Goal: Information Seeking & Learning: Learn about a topic

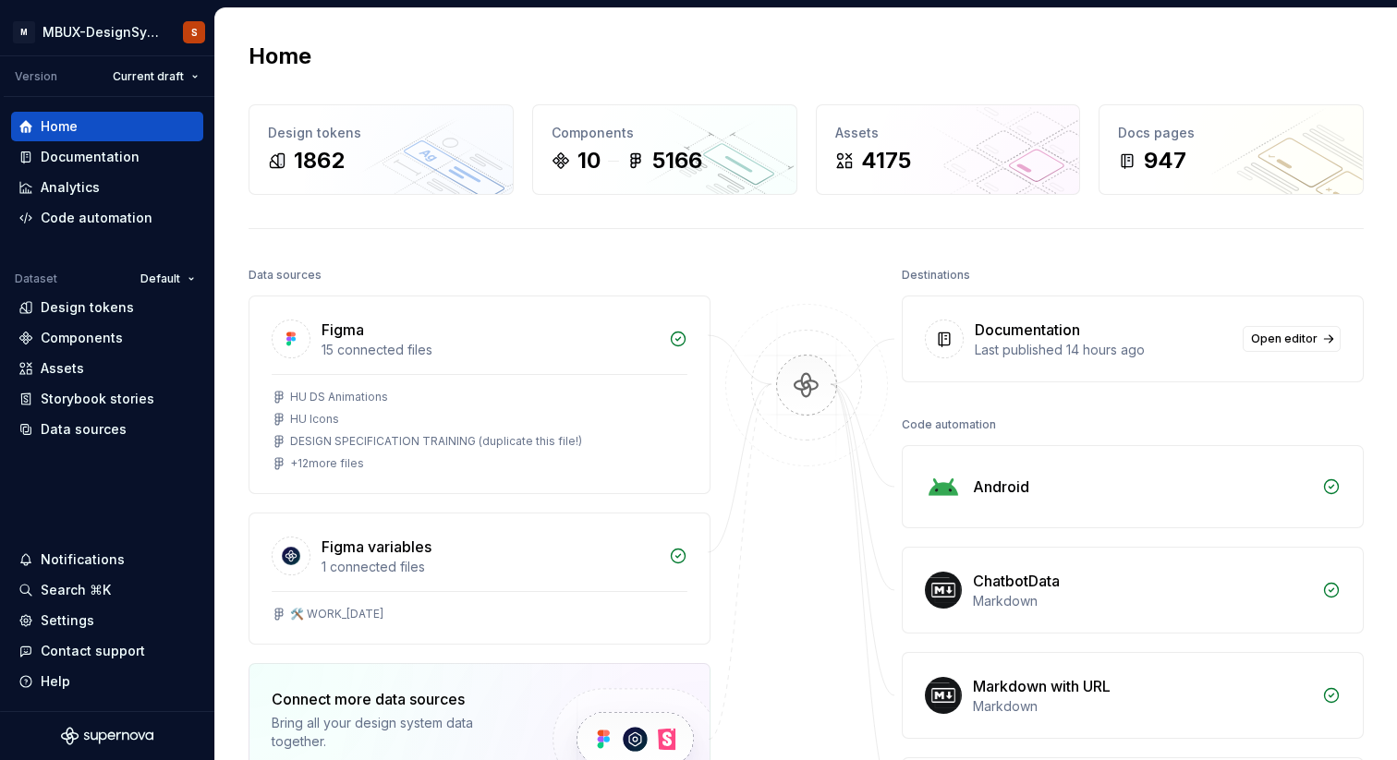
click at [386, 264] on div "Data sources" at bounding box center [480, 275] width 462 height 26
click at [47, 345] on div "Components" at bounding box center [82, 338] width 82 height 18
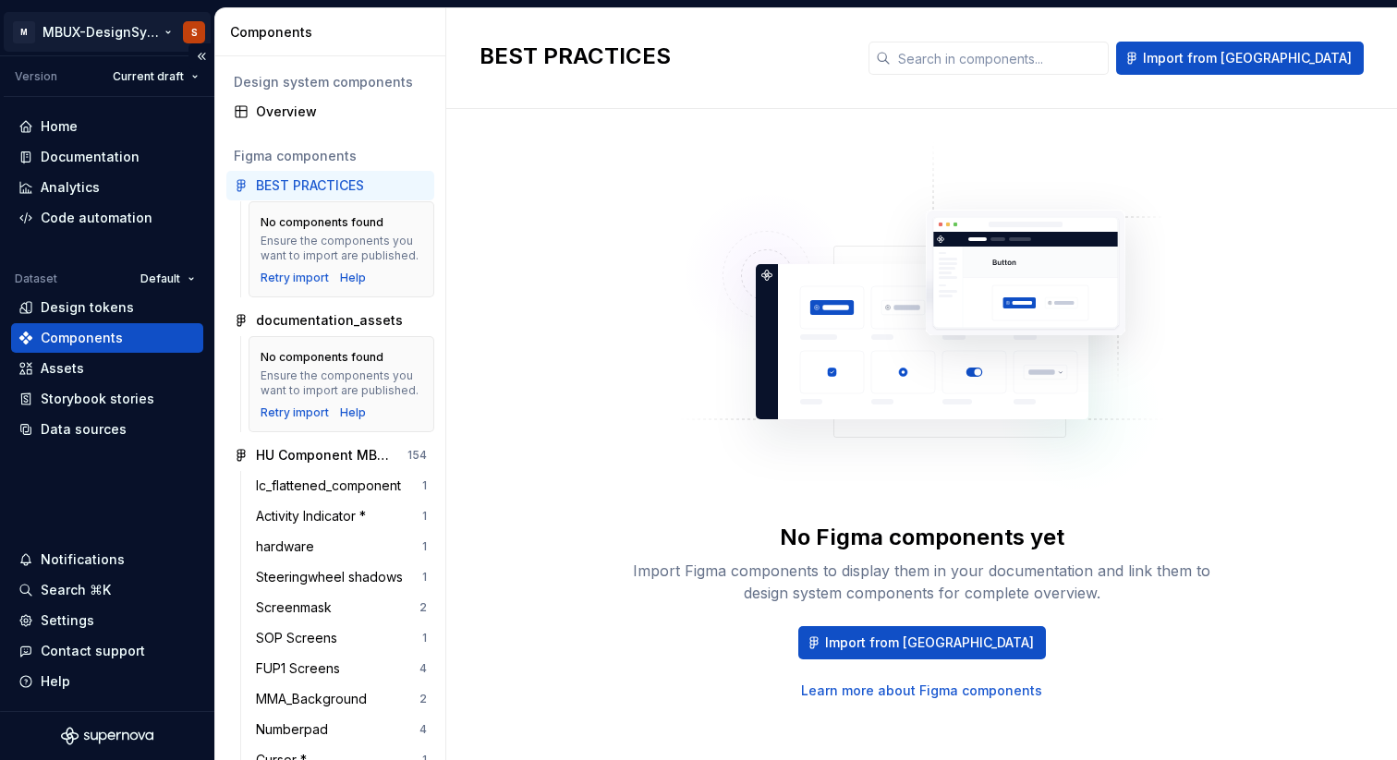
click at [129, 20] on html "M MBUX-DesignSystem S Version Current draft Home Documentation Analytics Code a…" at bounding box center [698, 380] width 1397 height 760
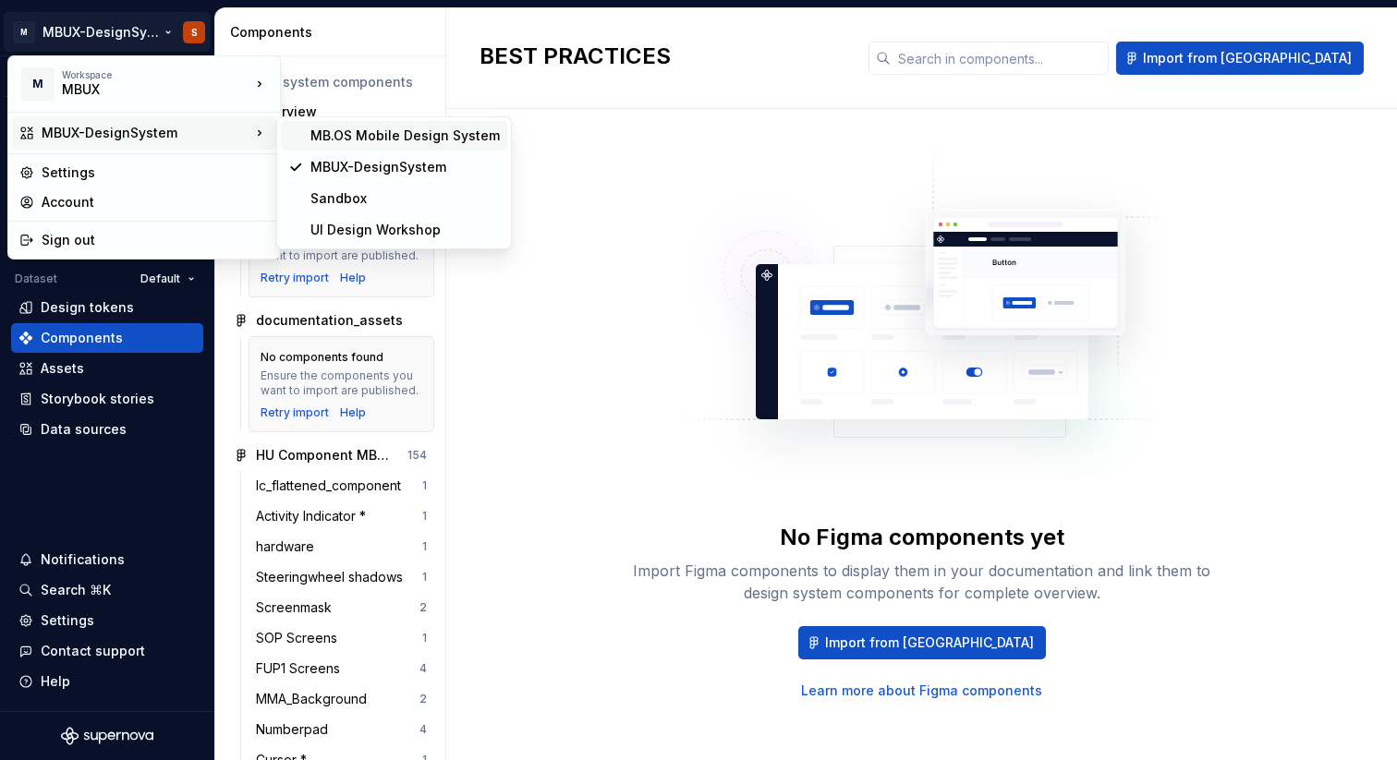
click at [376, 138] on div "MB.OS Mobile Design System" at bounding box center [404, 136] width 189 height 18
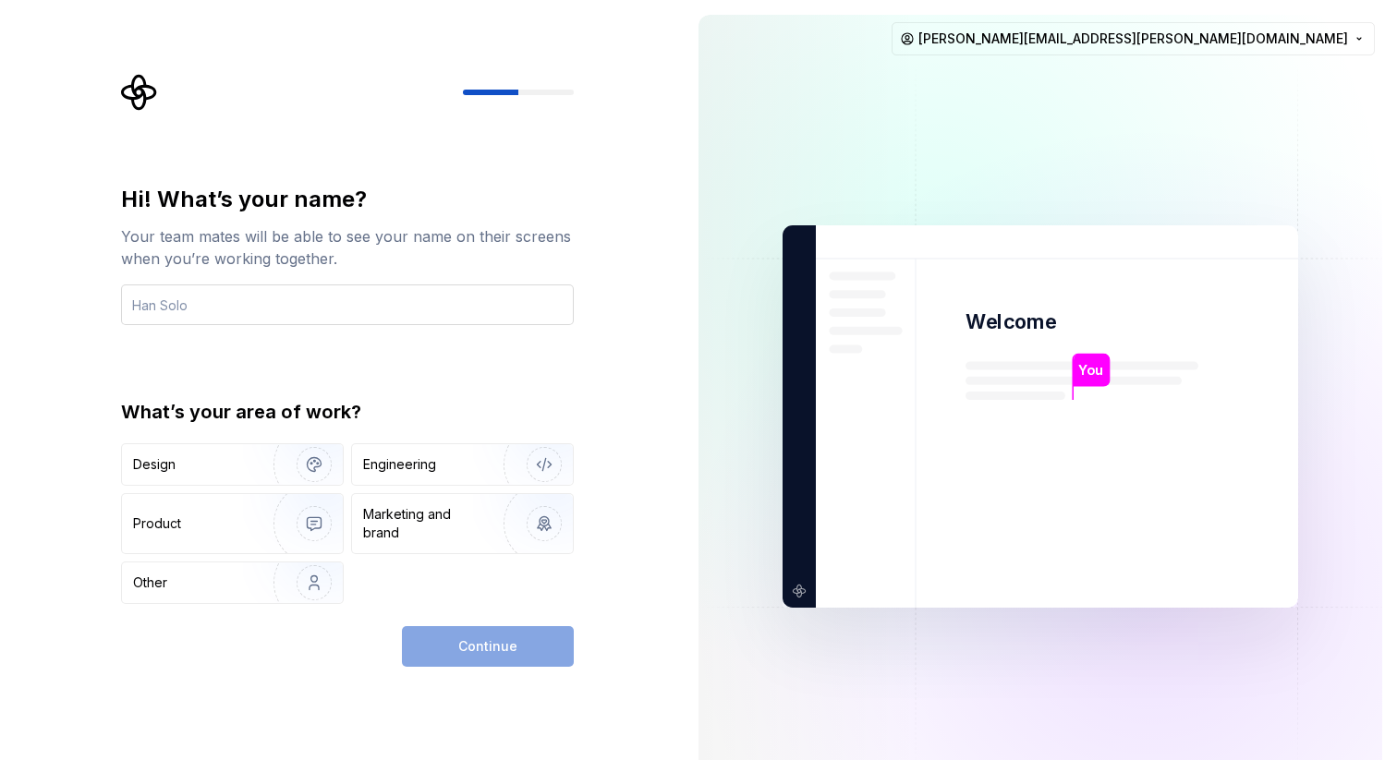
click at [291, 292] on input "text" at bounding box center [347, 305] width 453 height 41
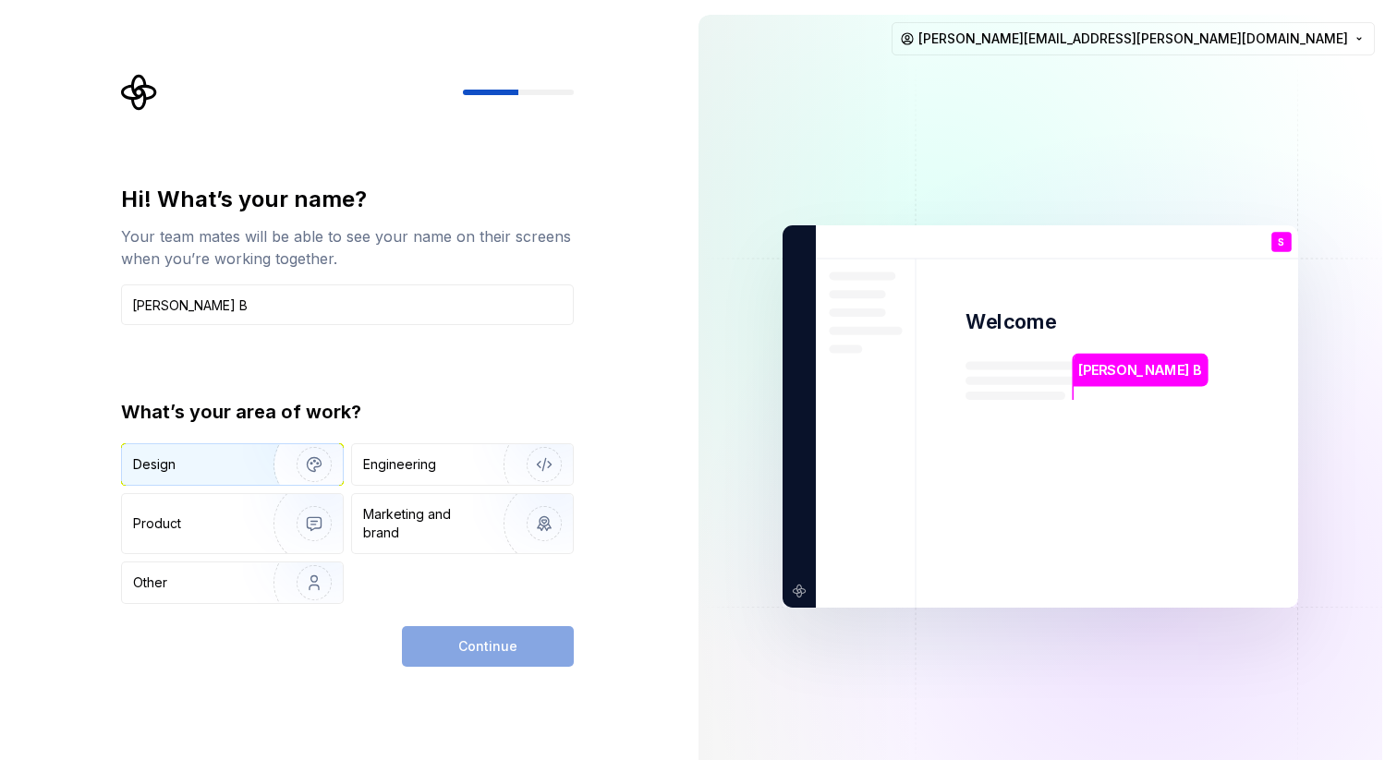
type input "[PERSON_NAME] B"
click at [218, 475] on div "Design" at bounding box center [232, 464] width 221 height 41
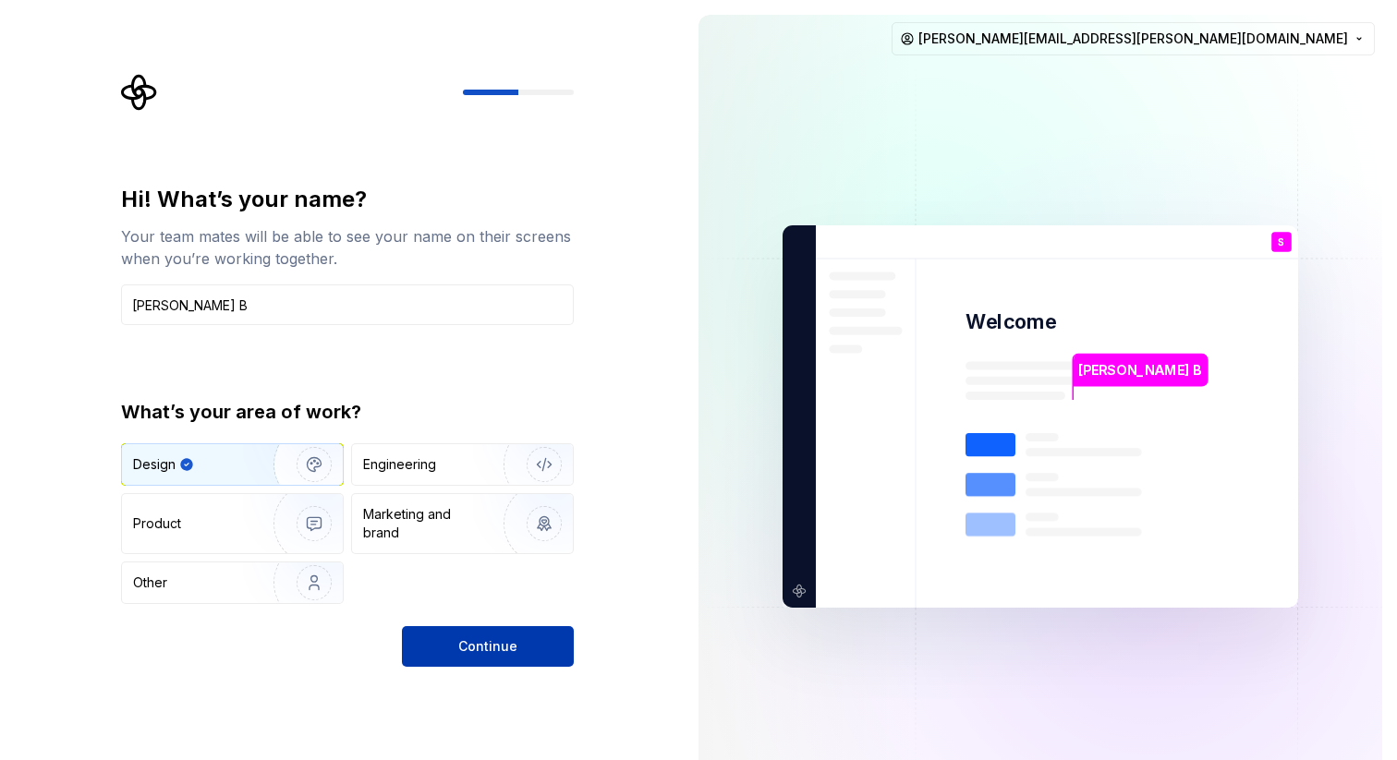
click at [482, 657] on button "Continue" at bounding box center [488, 646] width 172 height 41
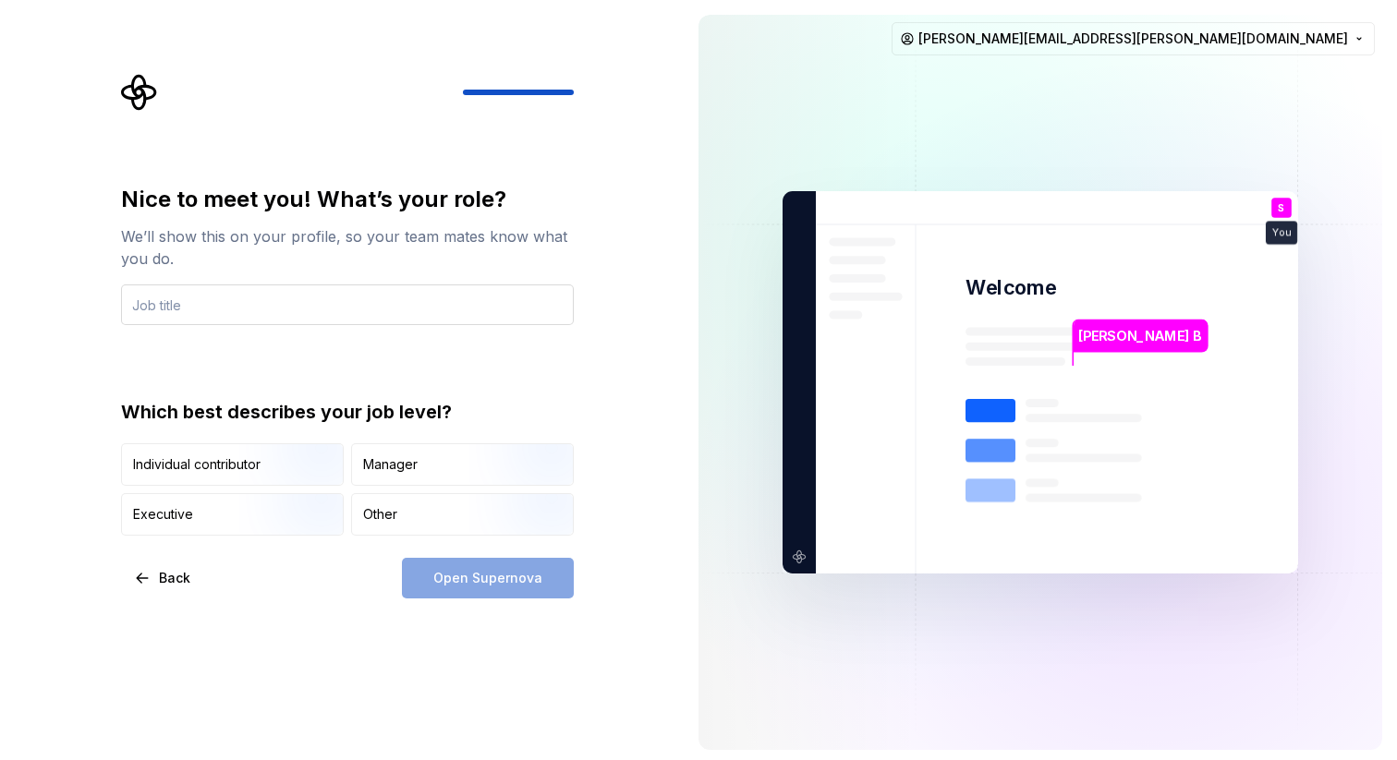
click at [216, 310] on input "text" at bounding box center [347, 305] width 453 height 41
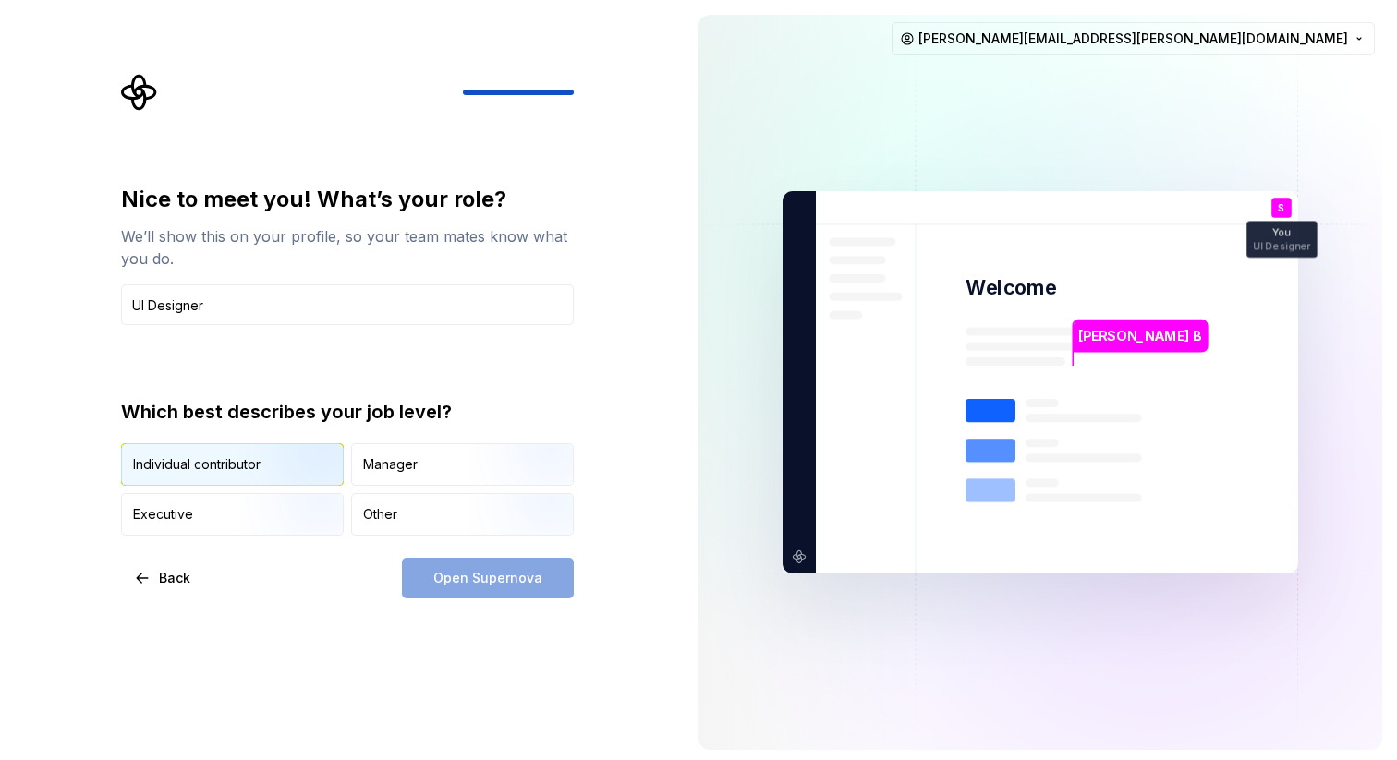
type input "UI Designer"
click at [213, 469] on div "Individual contributor" at bounding box center [197, 465] width 128 height 18
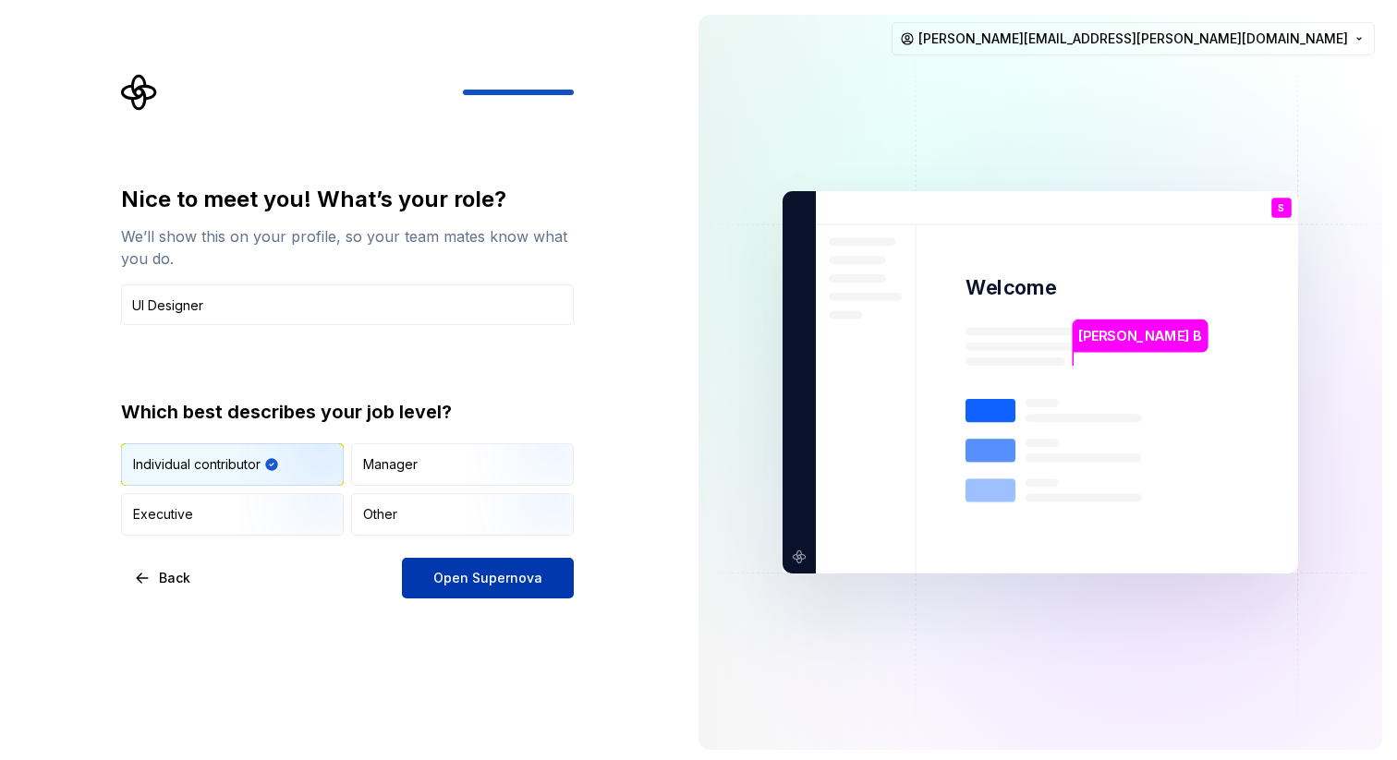
click at [531, 585] on span "Open Supernova" at bounding box center [487, 578] width 109 height 18
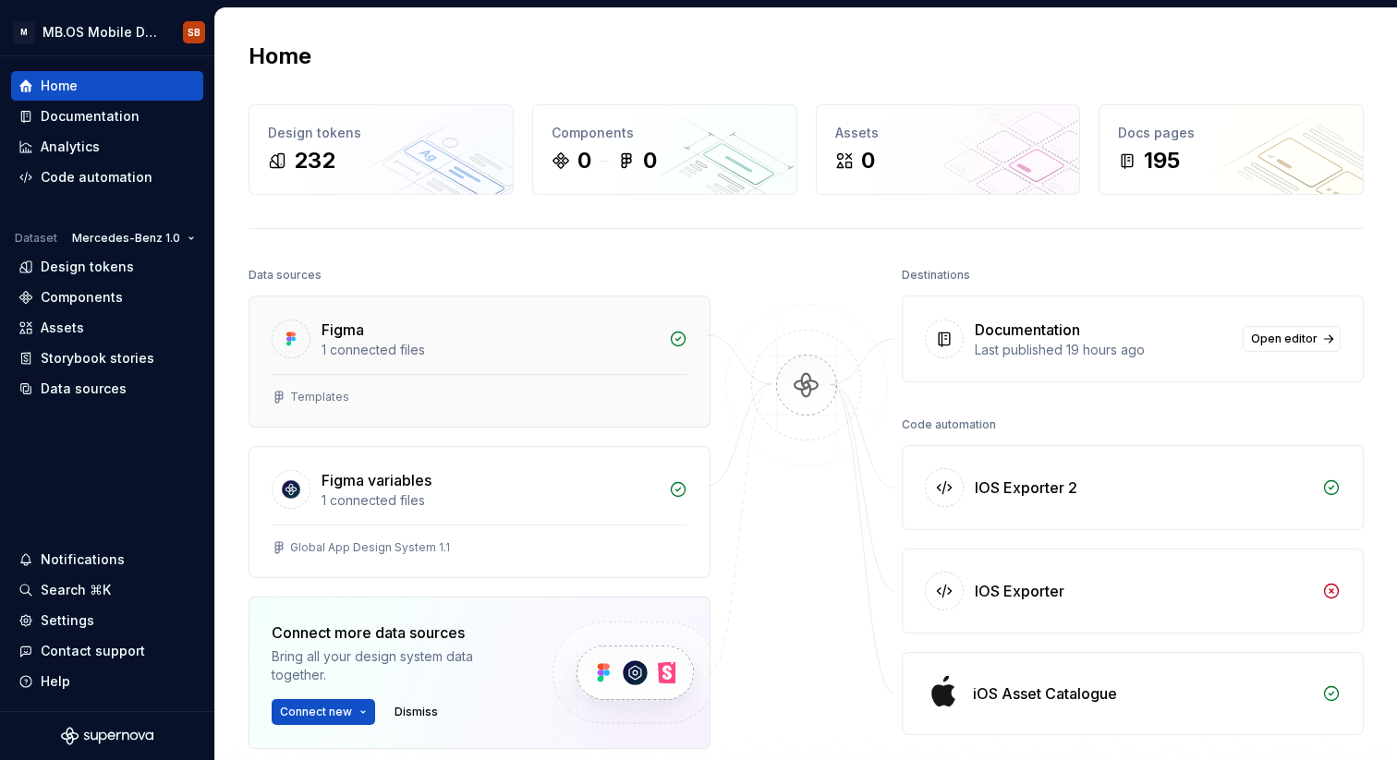
click at [371, 358] on div "1 connected files" at bounding box center [490, 350] width 336 height 18
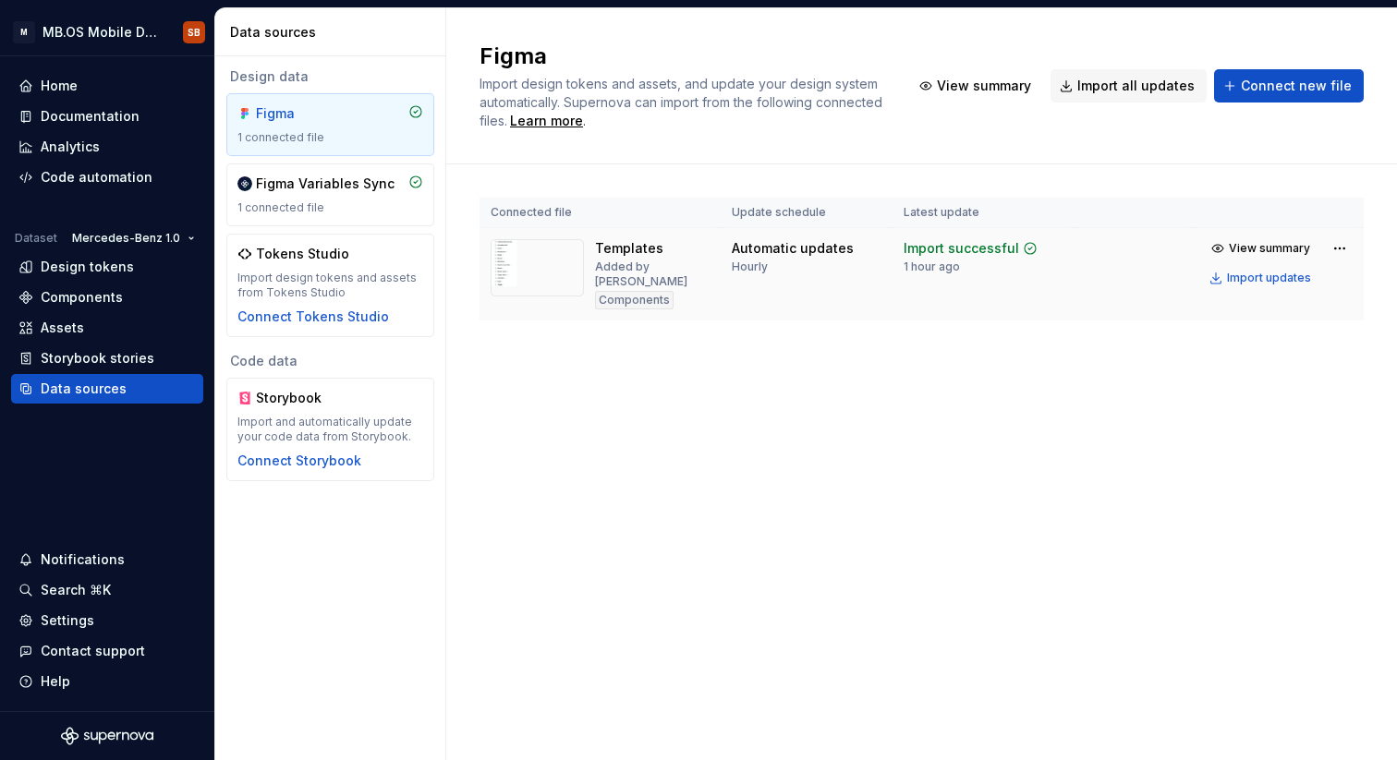
click at [527, 260] on img at bounding box center [537, 267] width 93 height 57
click at [534, 268] on img at bounding box center [537, 267] width 93 height 57
click at [1272, 242] on span "View summary" at bounding box center [1269, 248] width 81 height 15
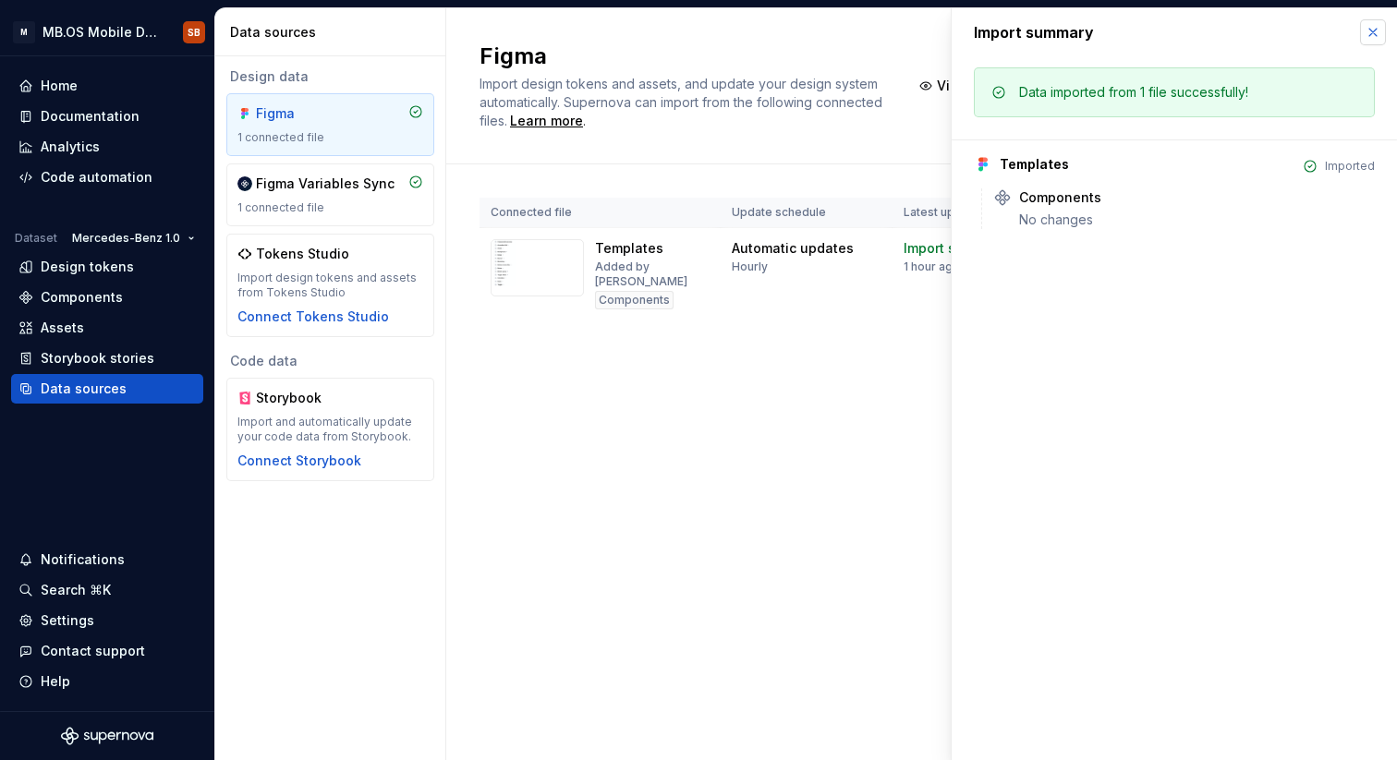
click at [1373, 34] on button "button" at bounding box center [1373, 32] width 26 height 26
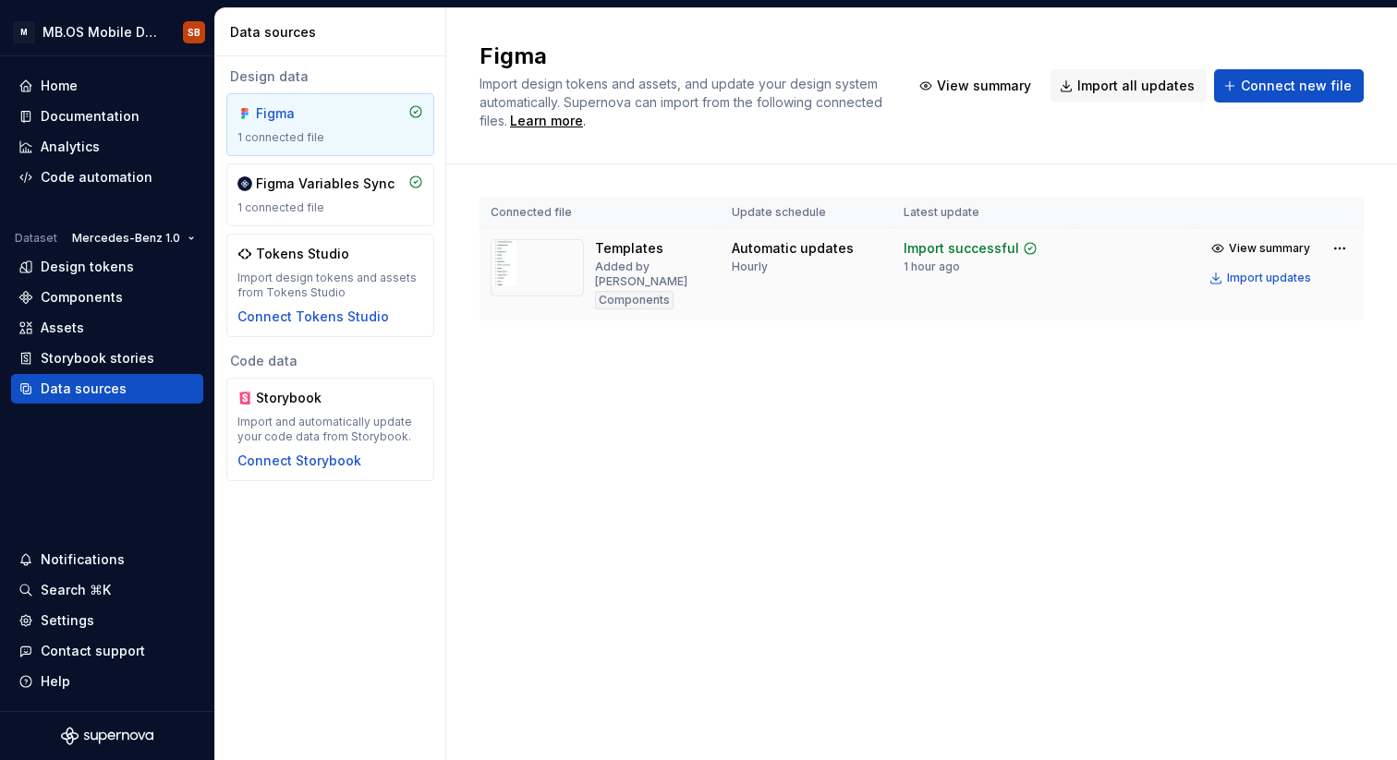
click at [542, 279] on img at bounding box center [537, 267] width 93 height 57
click at [529, 229] on td "Templates Added by [PERSON_NAME] Components" at bounding box center [600, 274] width 241 height 93
click at [869, 251] on div "Automatic updates Hourly" at bounding box center [807, 256] width 150 height 35
click at [943, 286] on td "Import successful 1 hour ago" at bounding box center [983, 274] width 181 height 93
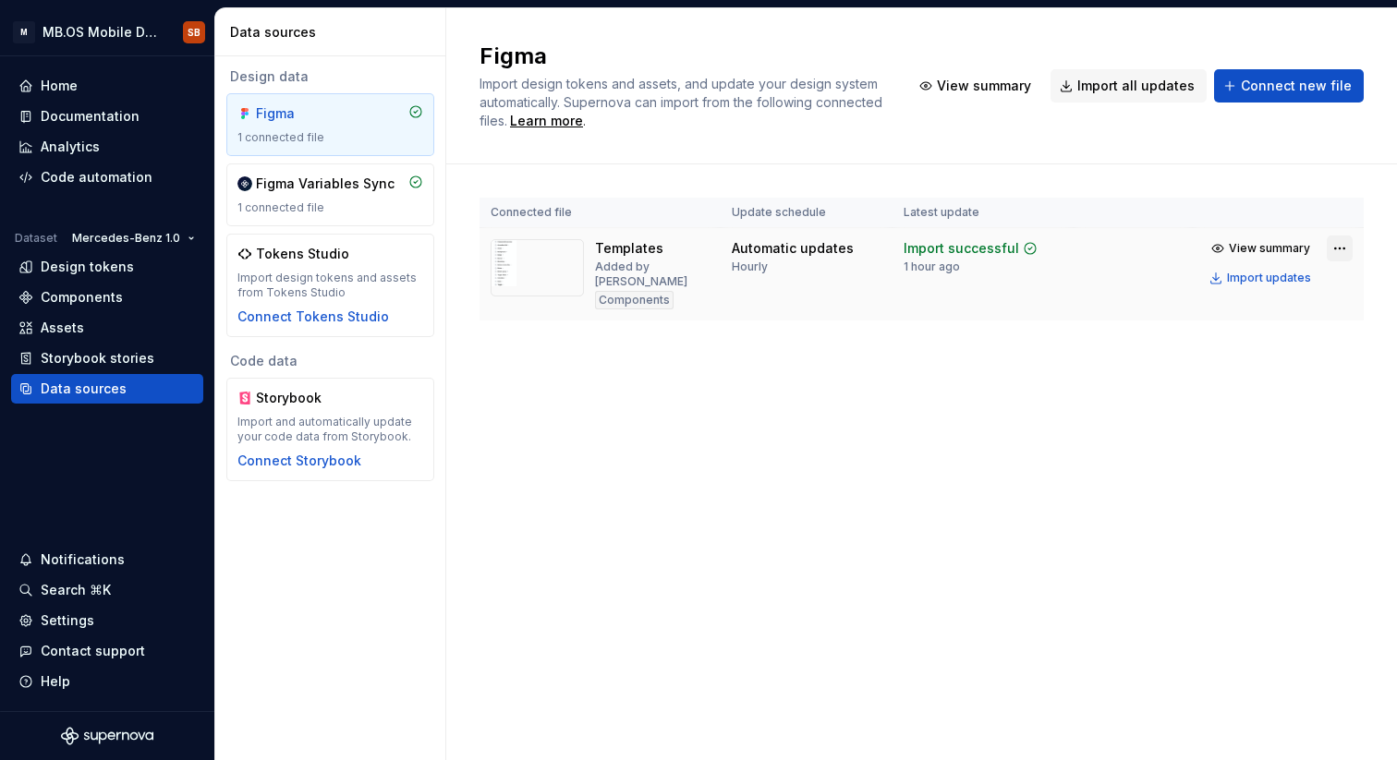
click at [1338, 253] on html "M MB.OS Mobile Design System SB Home Documentation Analytics Code automation Da…" at bounding box center [698, 380] width 1397 height 760
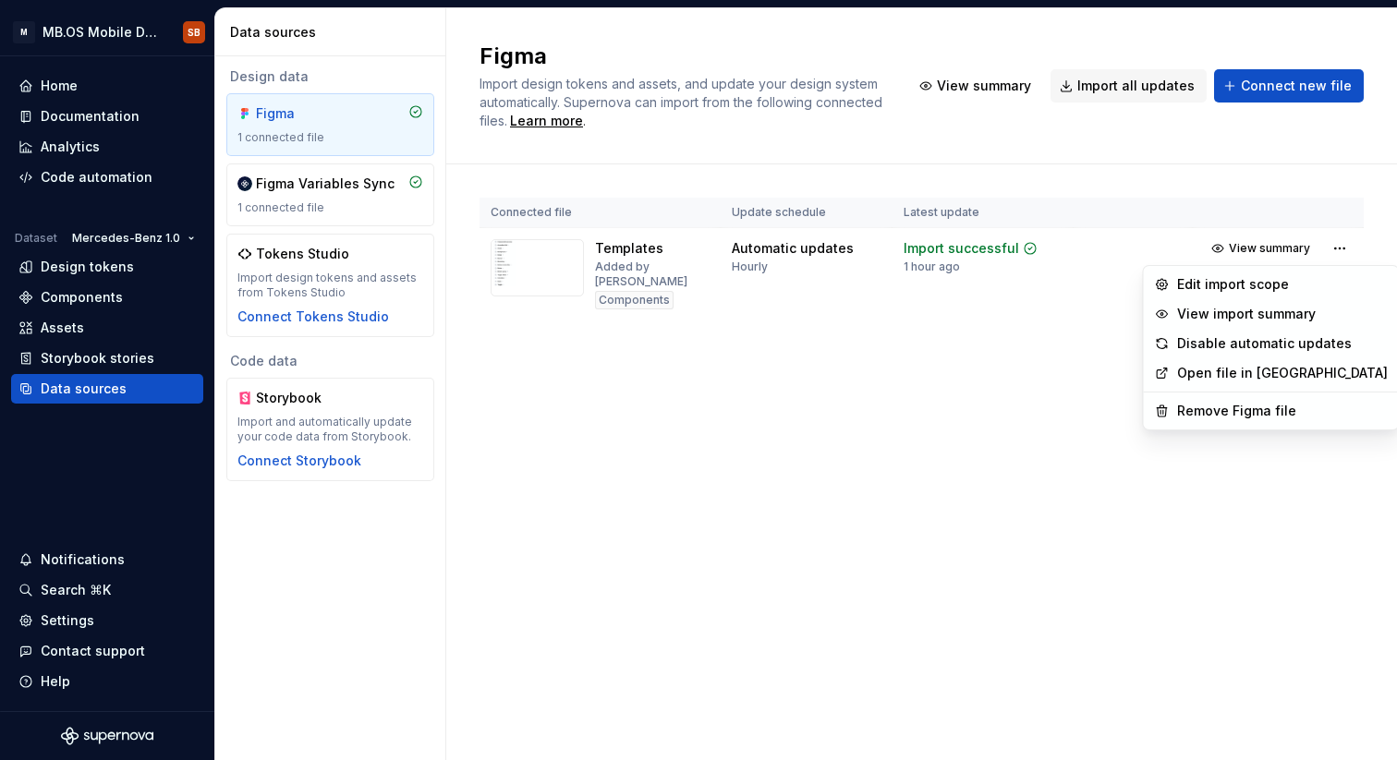
click at [821, 408] on html "M MB.OS Mobile Design System SB Home Documentation Analytics Code automation Da…" at bounding box center [698, 380] width 1397 height 760
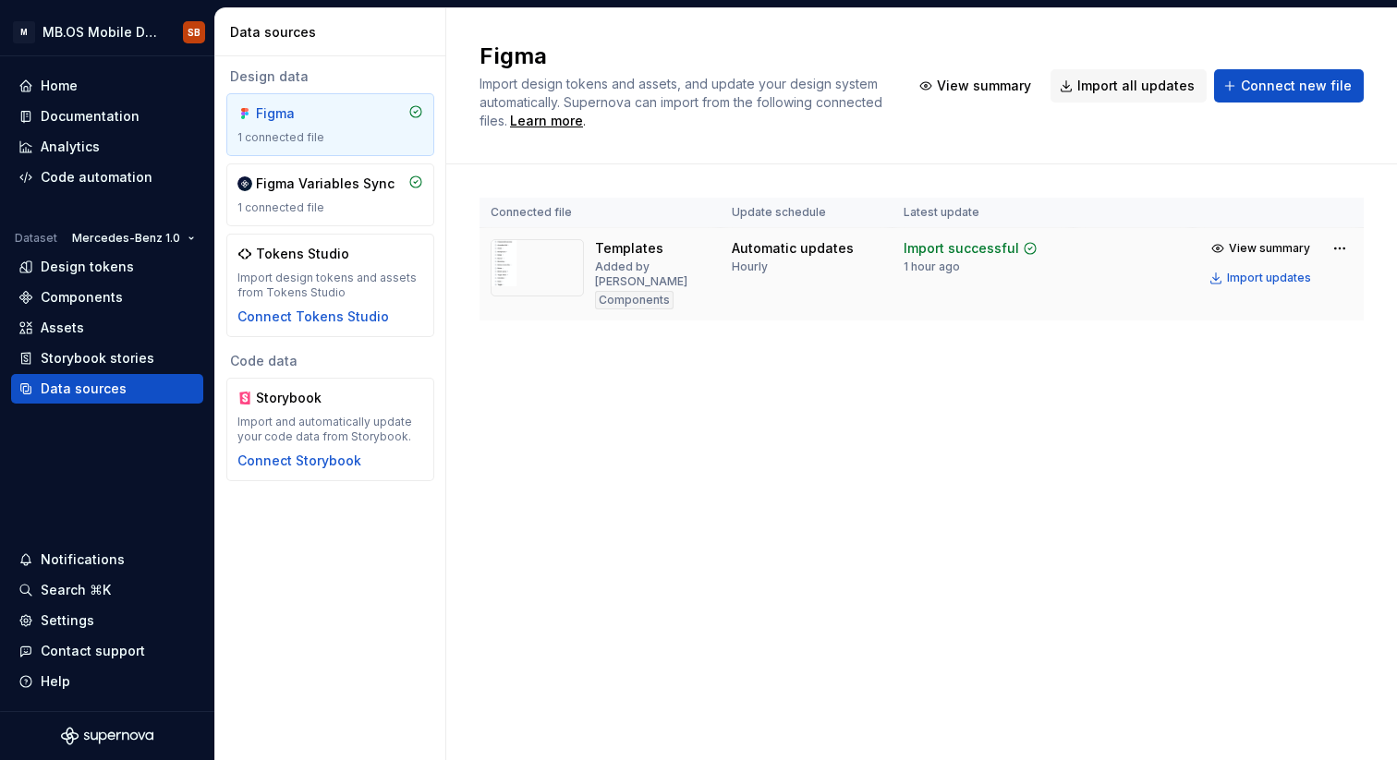
click at [555, 280] on img at bounding box center [537, 267] width 93 height 57
click at [301, 185] on div "Figma Variables Sync" at bounding box center [325, 184] width 139 height 18
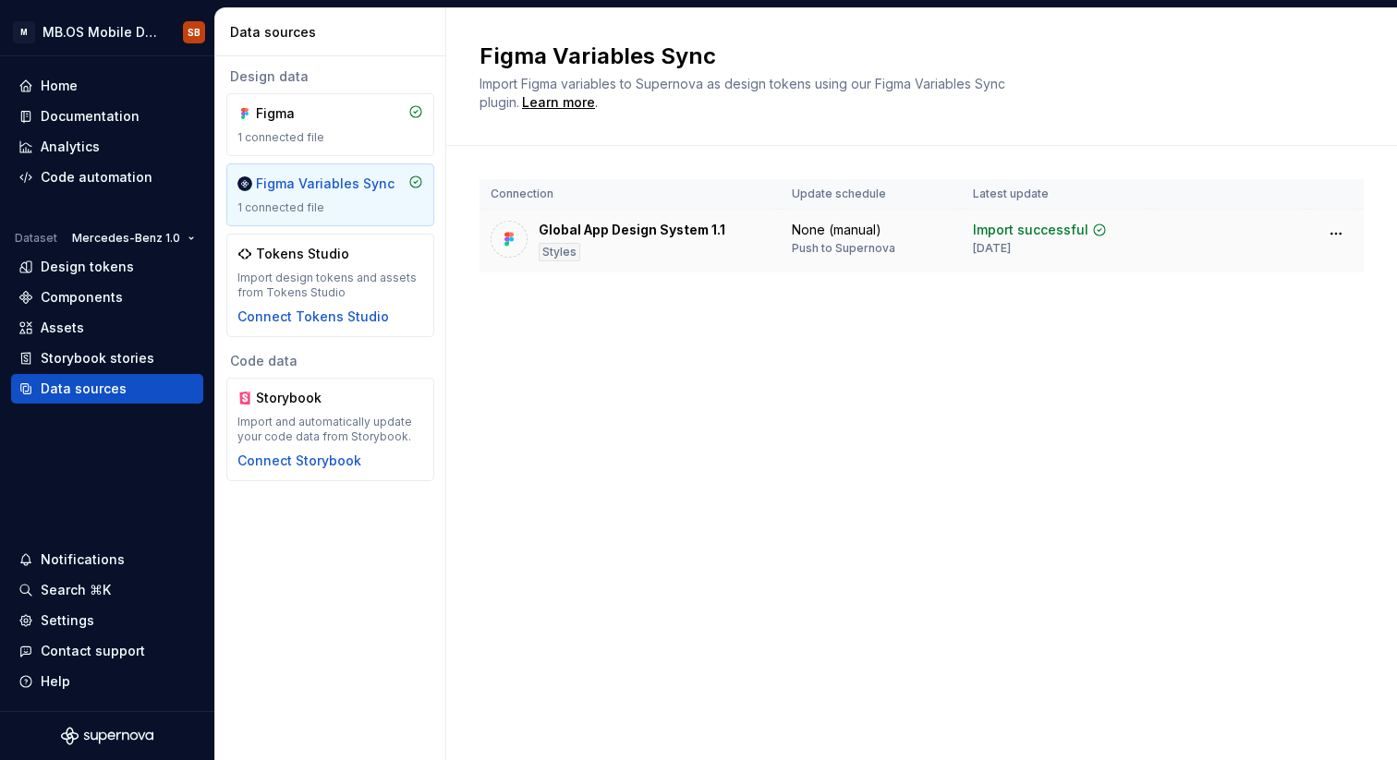
click at [657, 237] on div "Global App Design System 1.1" at bounding box center [632, 230] width 187 height 18
click at [629, 273] on div "Connection Update schedule Latest update Global App Design System 1.1 Styles No…" at bounding box center [922, 244] width 884 height 197
click at [623, 261] on td "Global App Design System 1.1 Styles" at bounding box center [630, 242] width 301 height 64
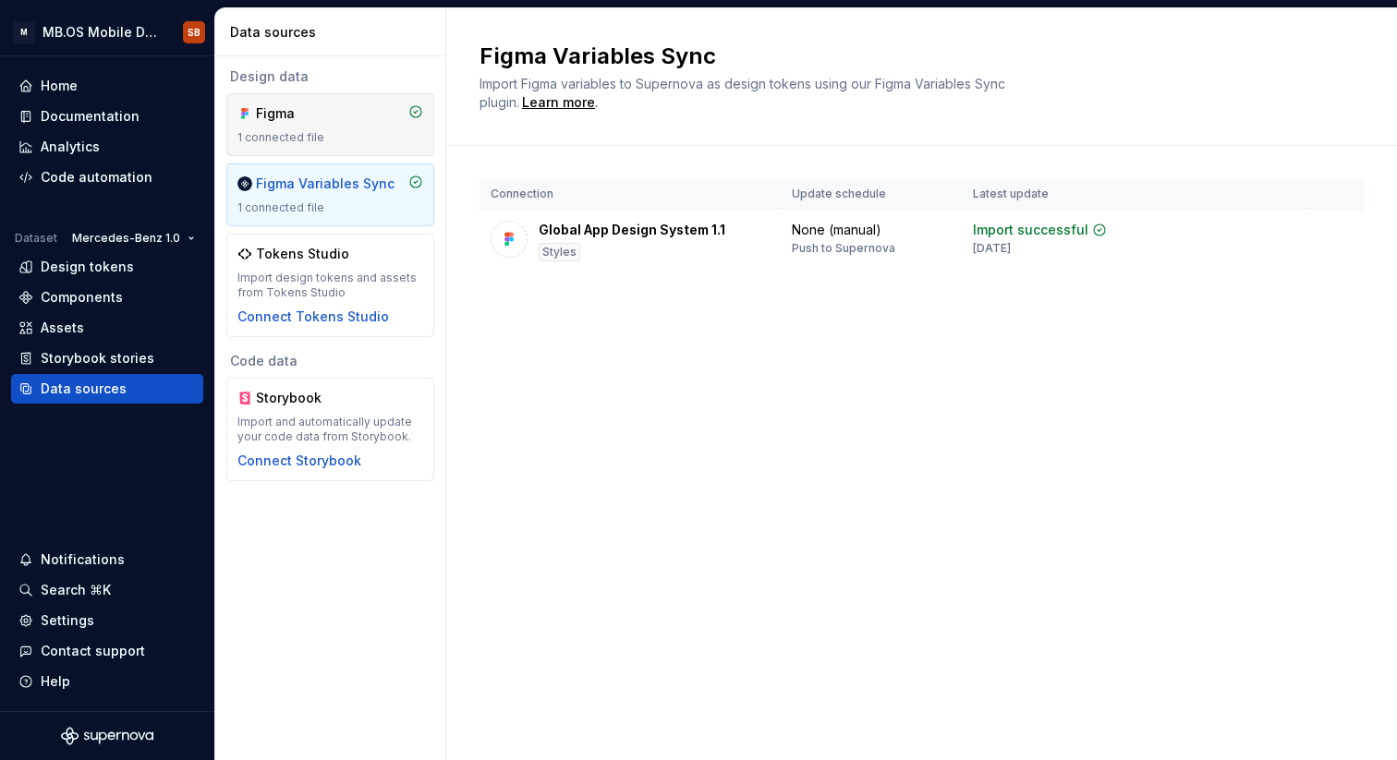
click at [346, 140] on div "1 connected file" at bounding box center [330, 137] width 186 height 15
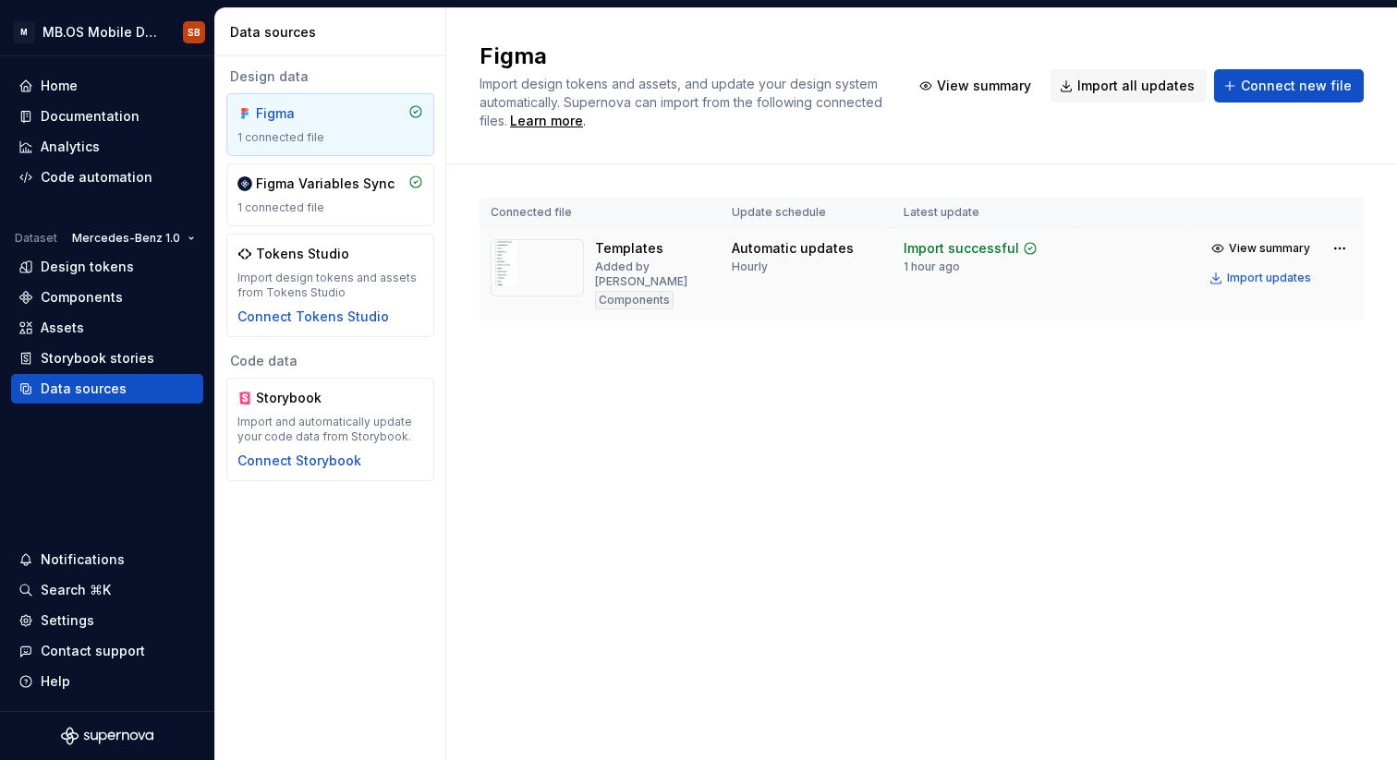
click at [533, 255] on img at bounding box center [537, 267] width 93 height 57
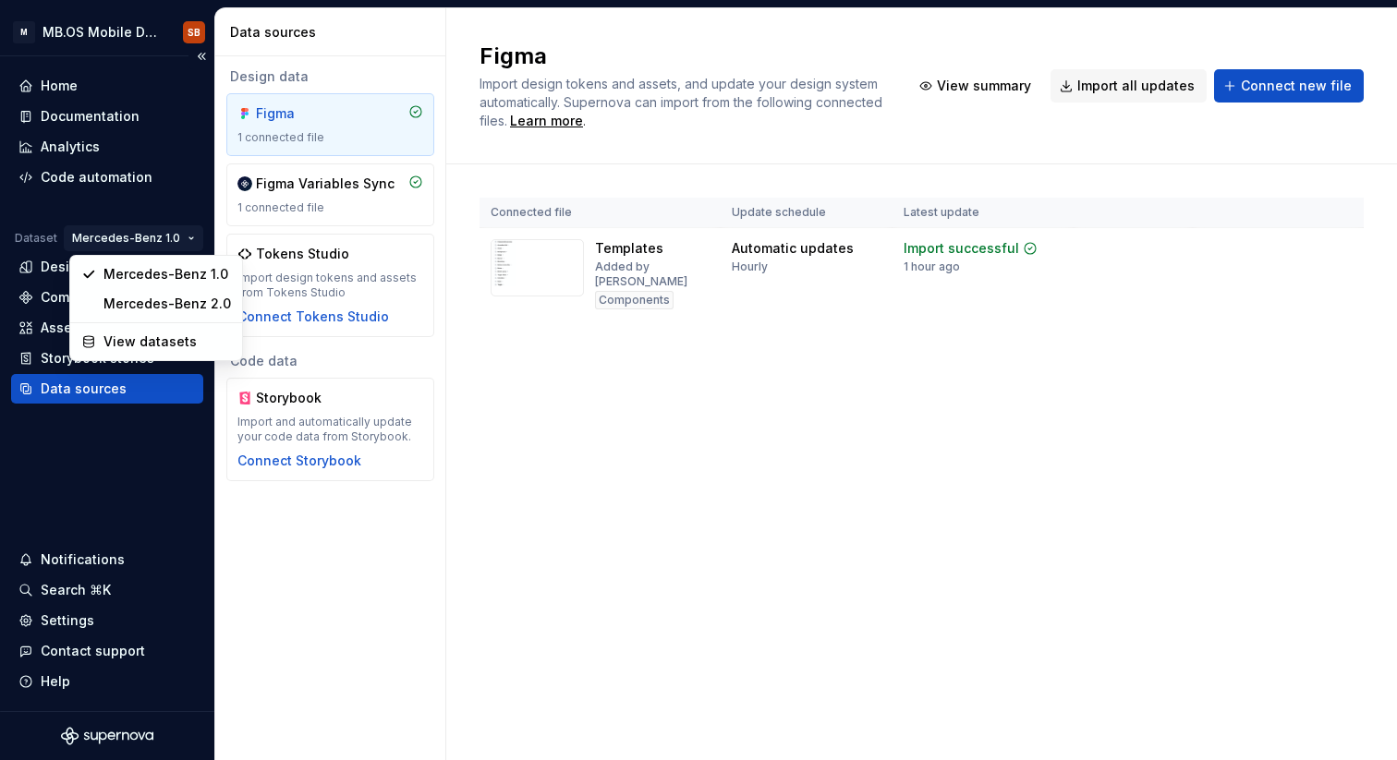
click at [125, 233] on html "M MB.OS Mobile Design System SB Home Documentation Analytics Code automation Da…" at bounding box center [698, 380] width 1397 height 760
click at [152, 295] on div "Mercedes-Benz 2.0" at bounding box center [167, 304] width 128 height 18
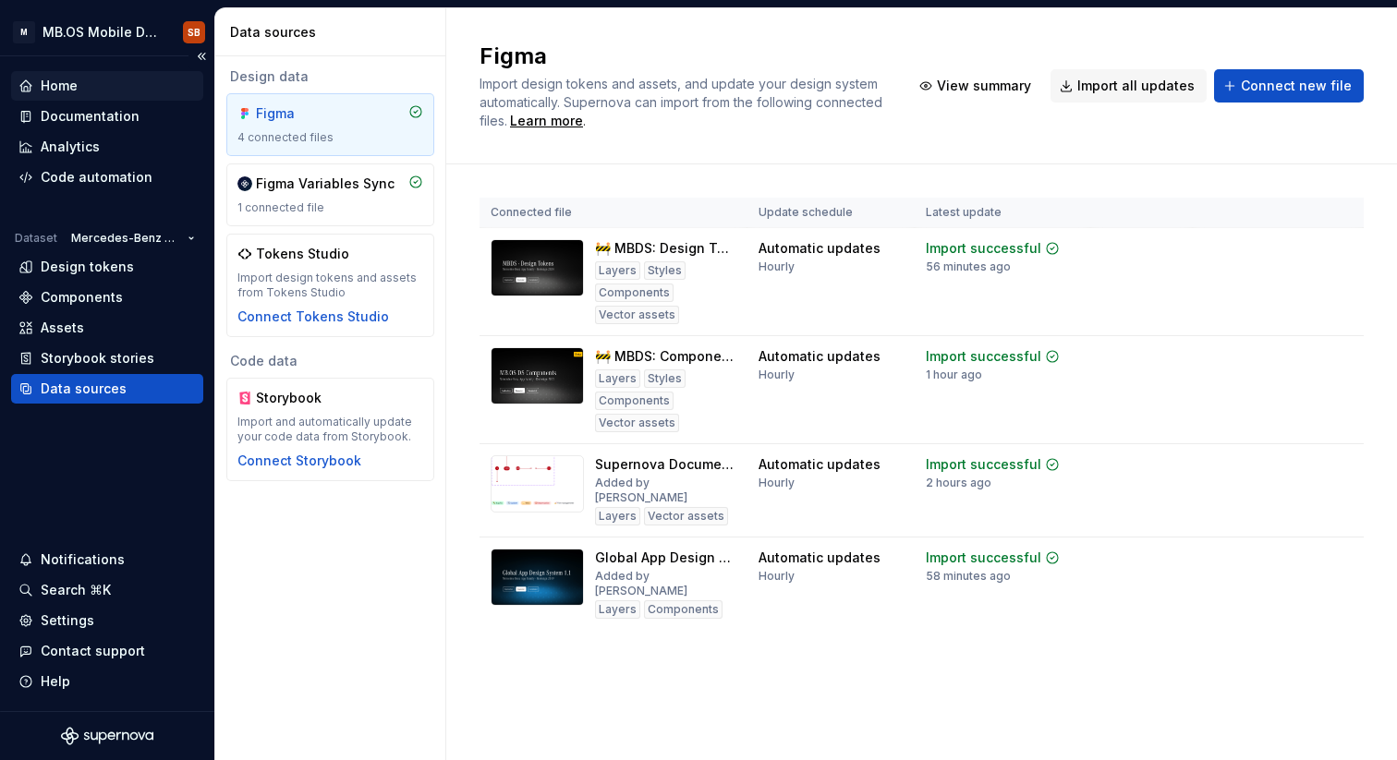
click at [90, 91] on div "Home" at bounding box center [106, 86] width 177 height 18
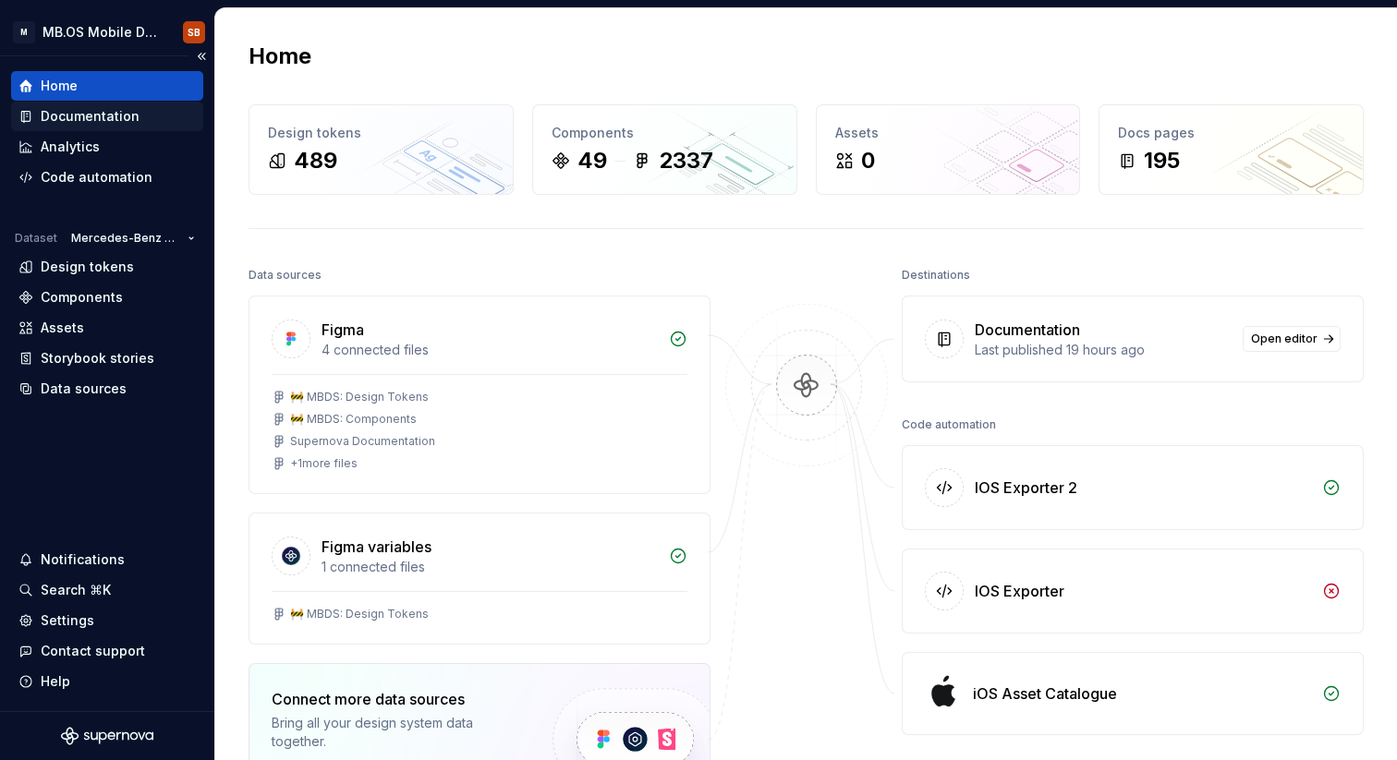
click at [111, 121] on div "Documentation" at bounding box center [90, 116] width 99 height 18
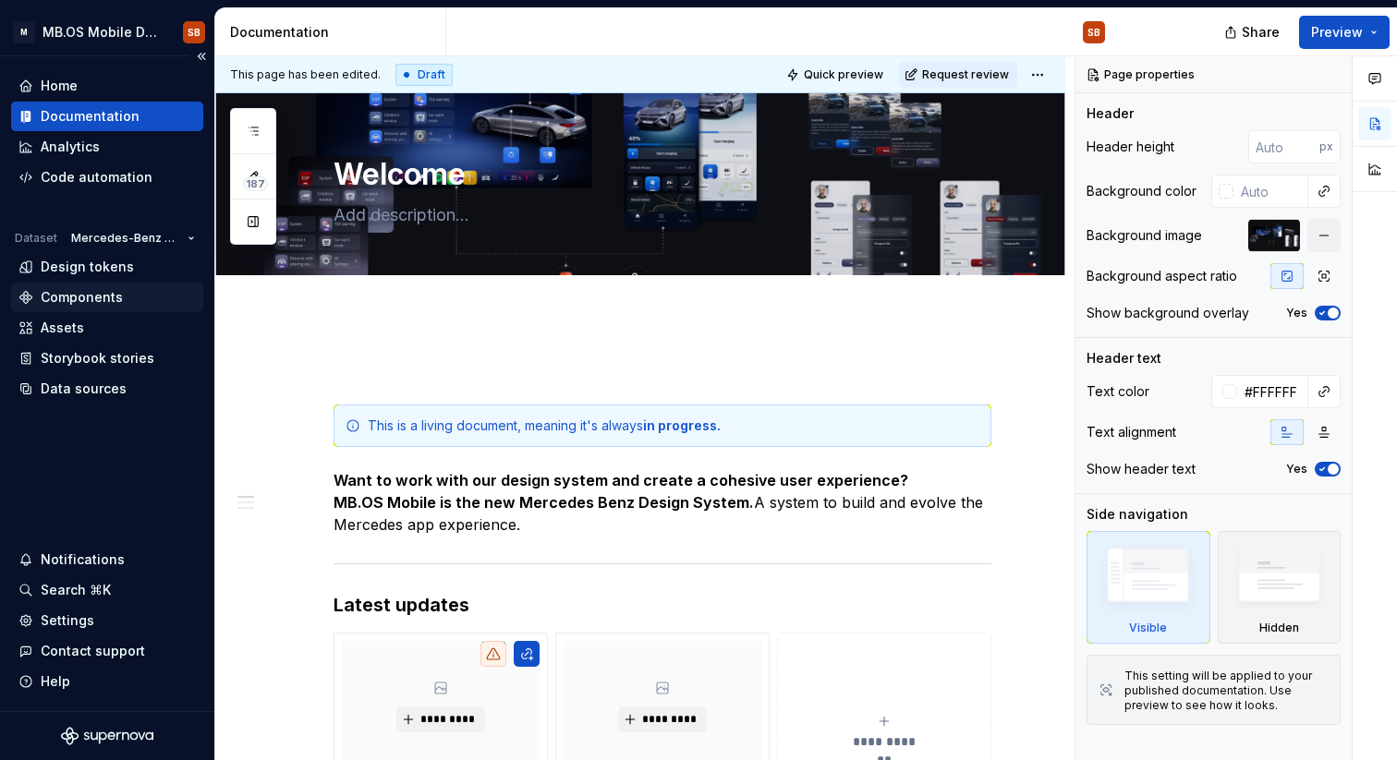
click at [106, 293] on div "Components" at bounding box center [82, 297] width 82 height 18
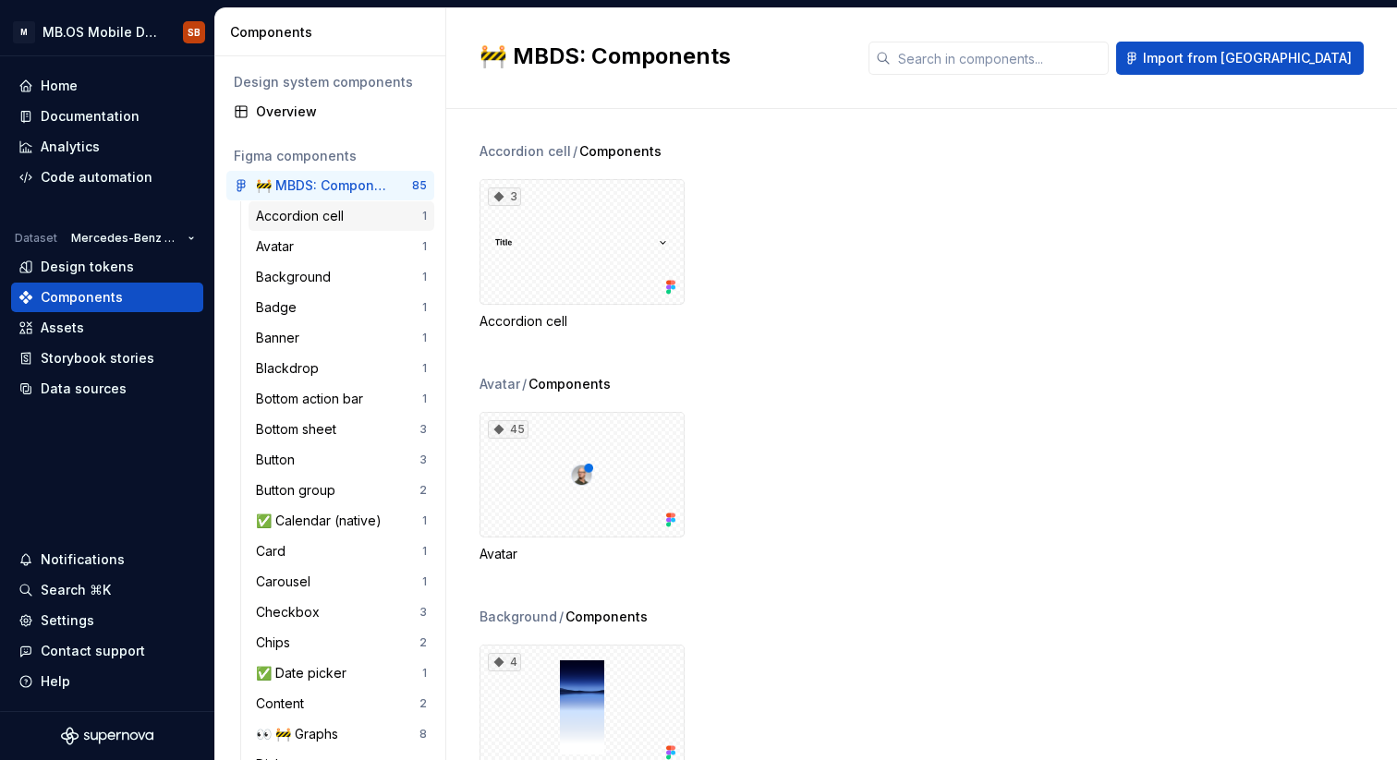
click at [324, 222] on div "Accordion cell" at bounding box center [303, 216] width 95 height 18
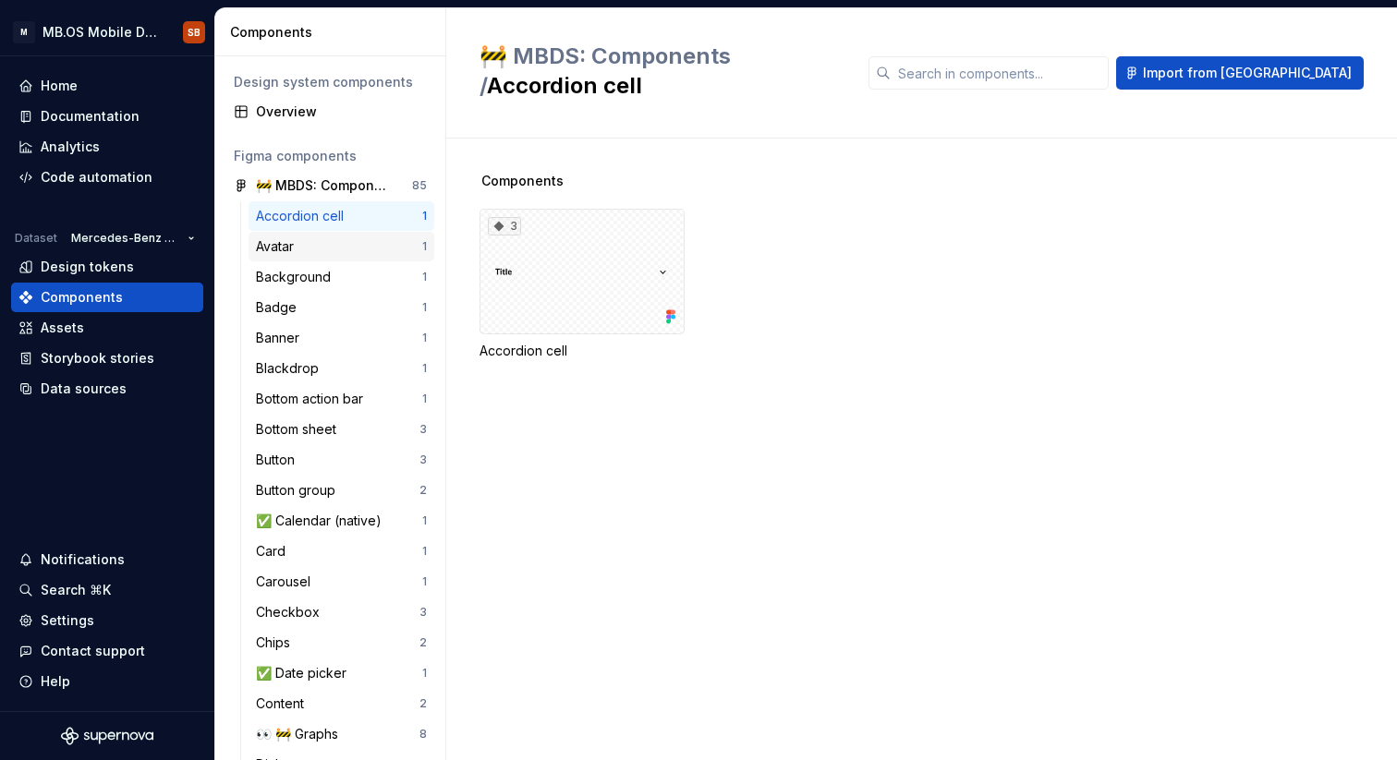
click at [325, 241] on div "Avatar" at bounding box center [339, 246] width 166 height 18
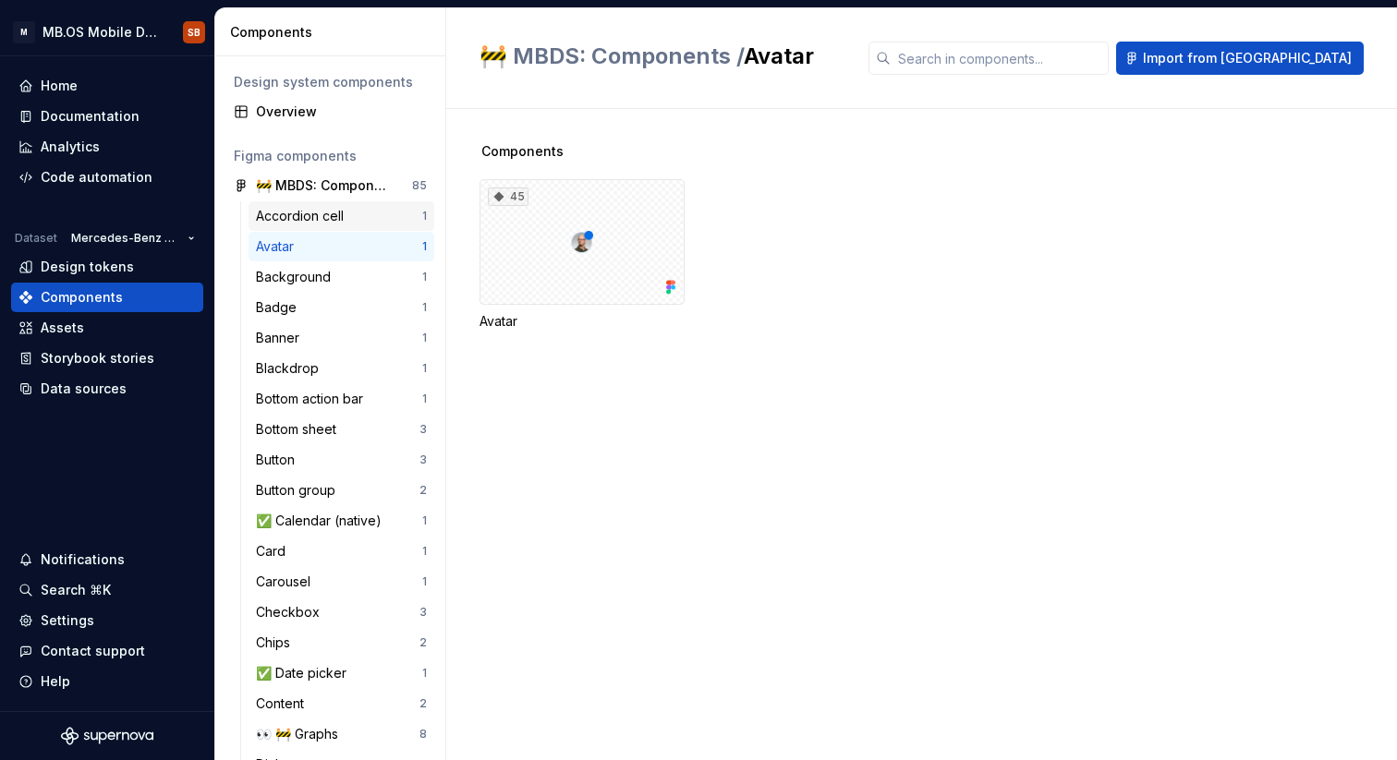
click at [329, 218] on div "Accordion cell" at bounding box center [303, 216] width 95 height 18
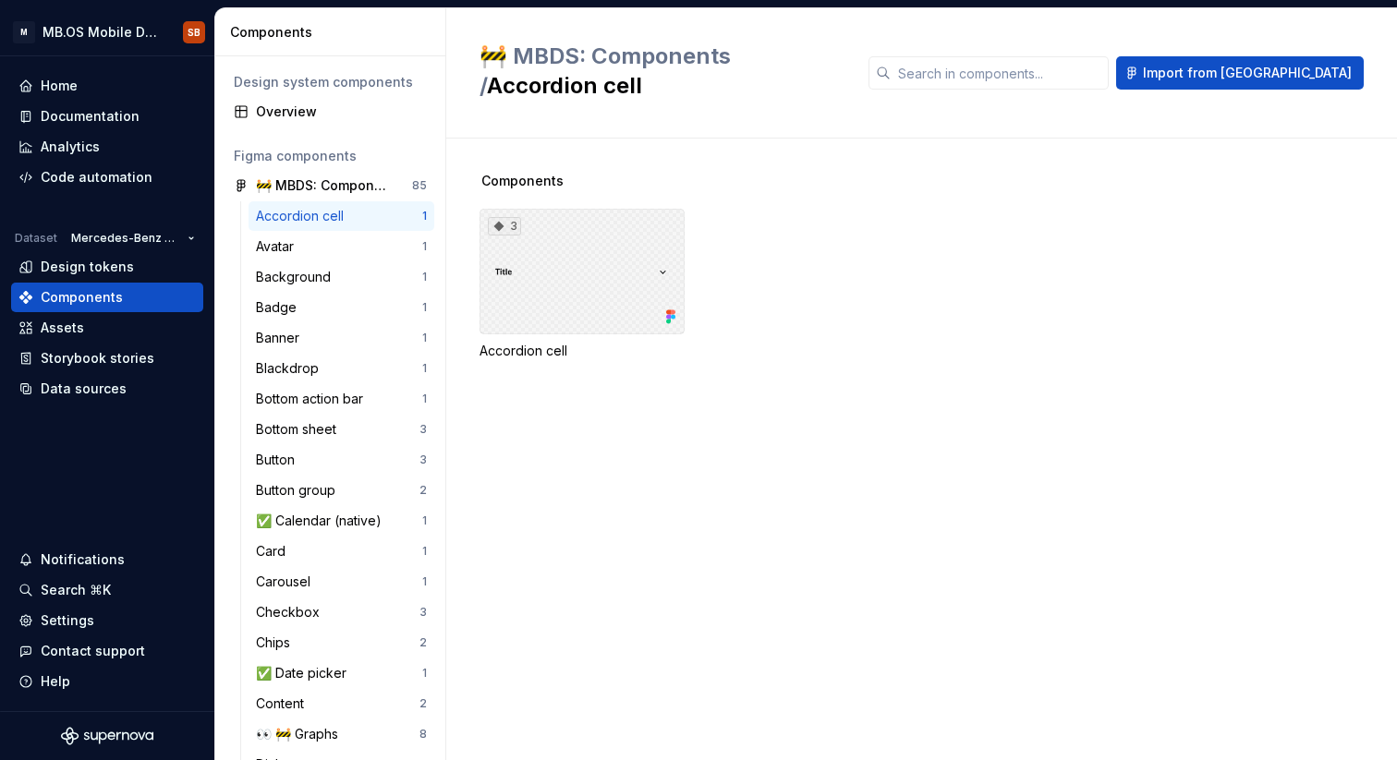
click at [498, 257] on div "3" at bounding box center [582, 272] width 205 height 126
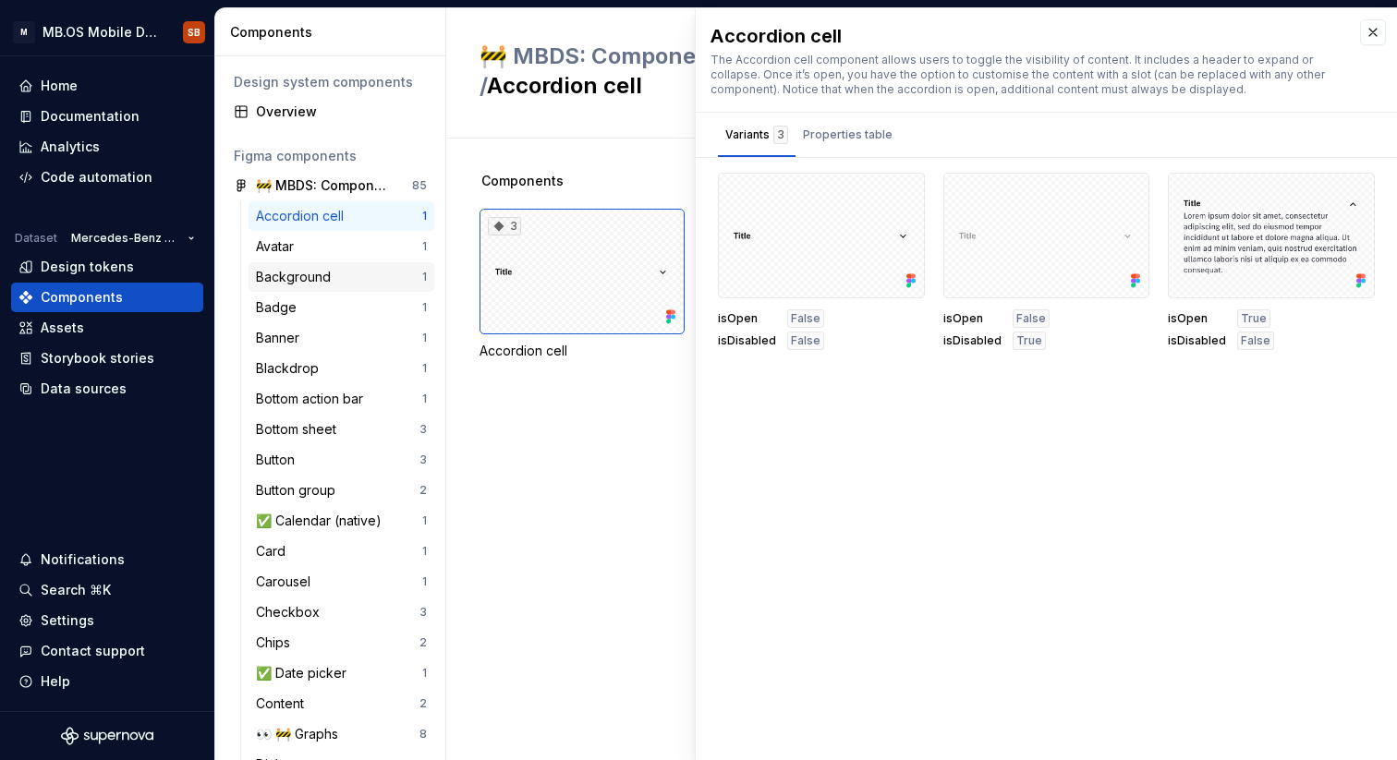
click at [324, 270] on div "Background" at bounding box center [297, 277] width 82 height 18
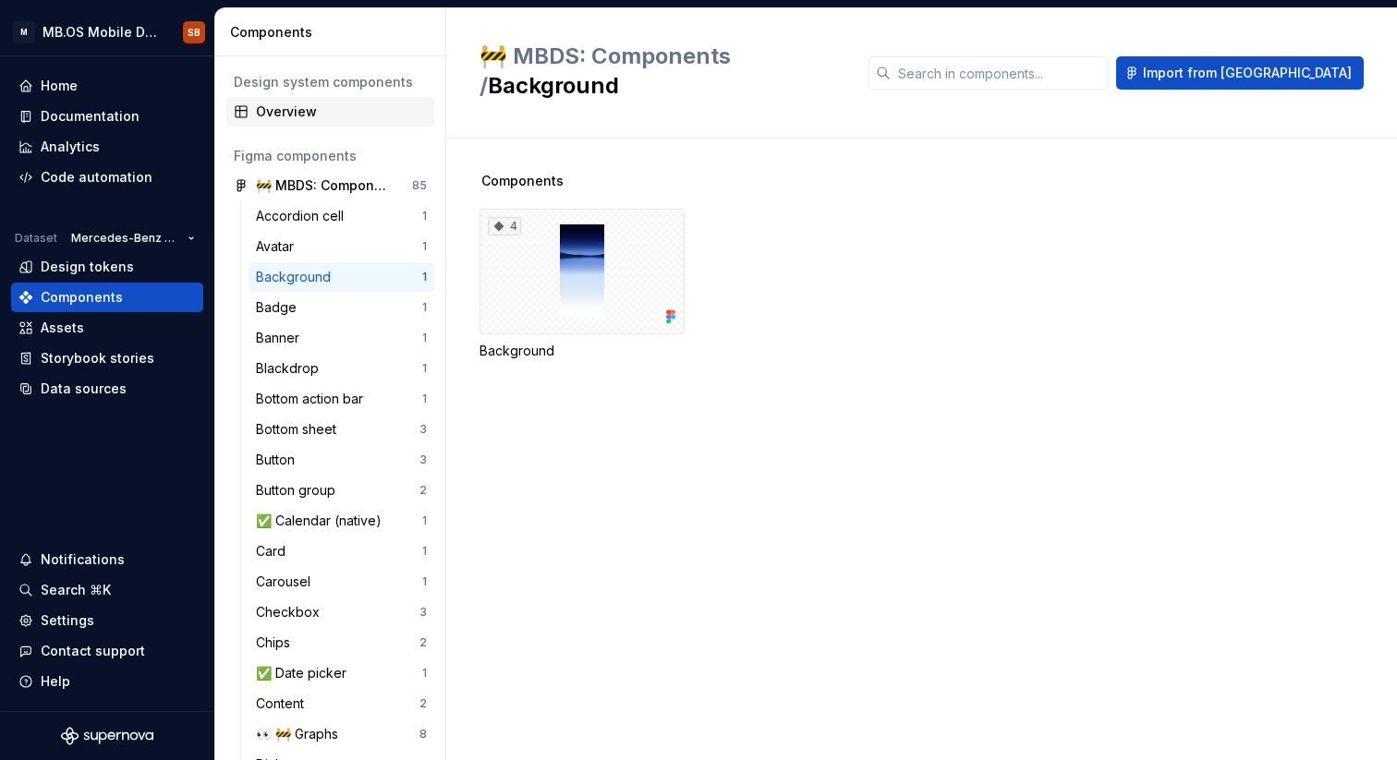
click at [294, 105] on div "Overview" at bounding box center [341, 112] width 171 height 18
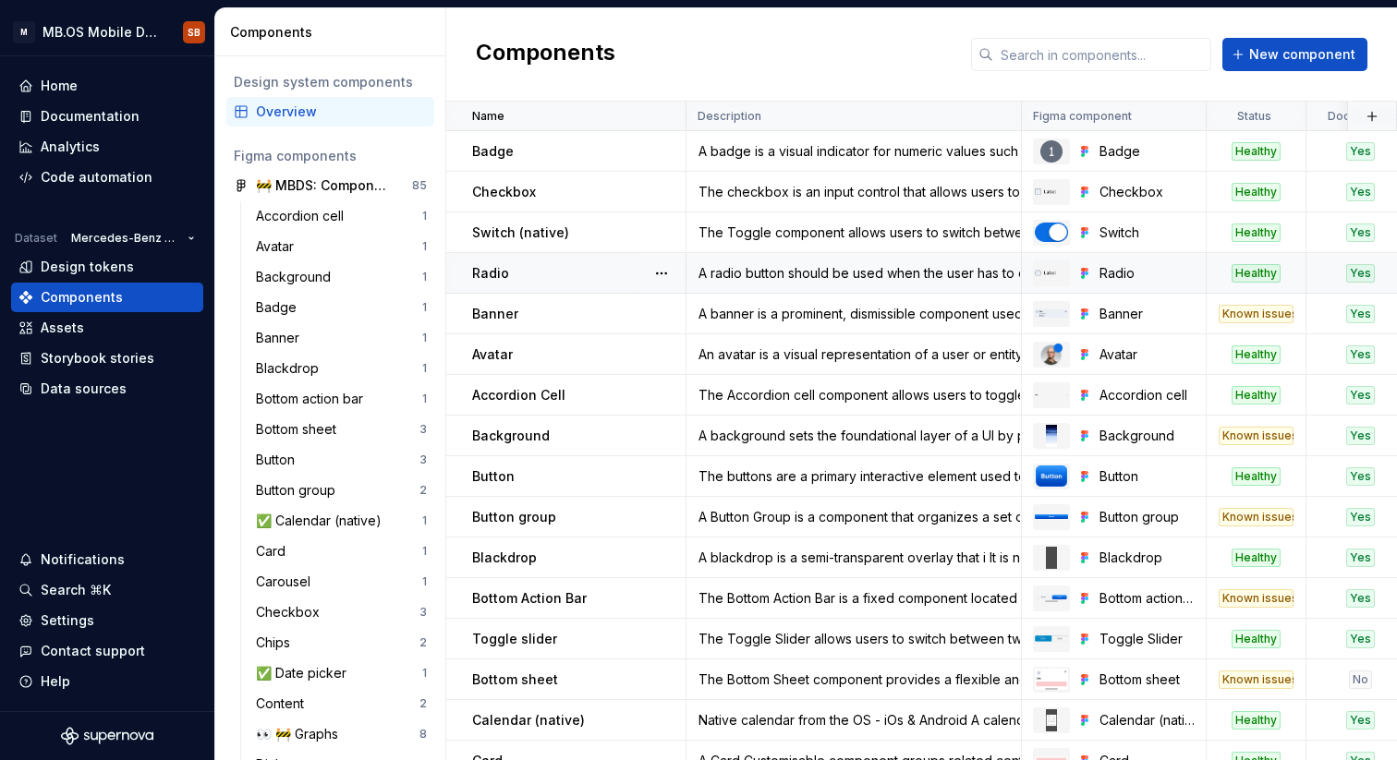
click at [567, 270] on div "Radio" at bounding box center [578, 273] width 213 height 18
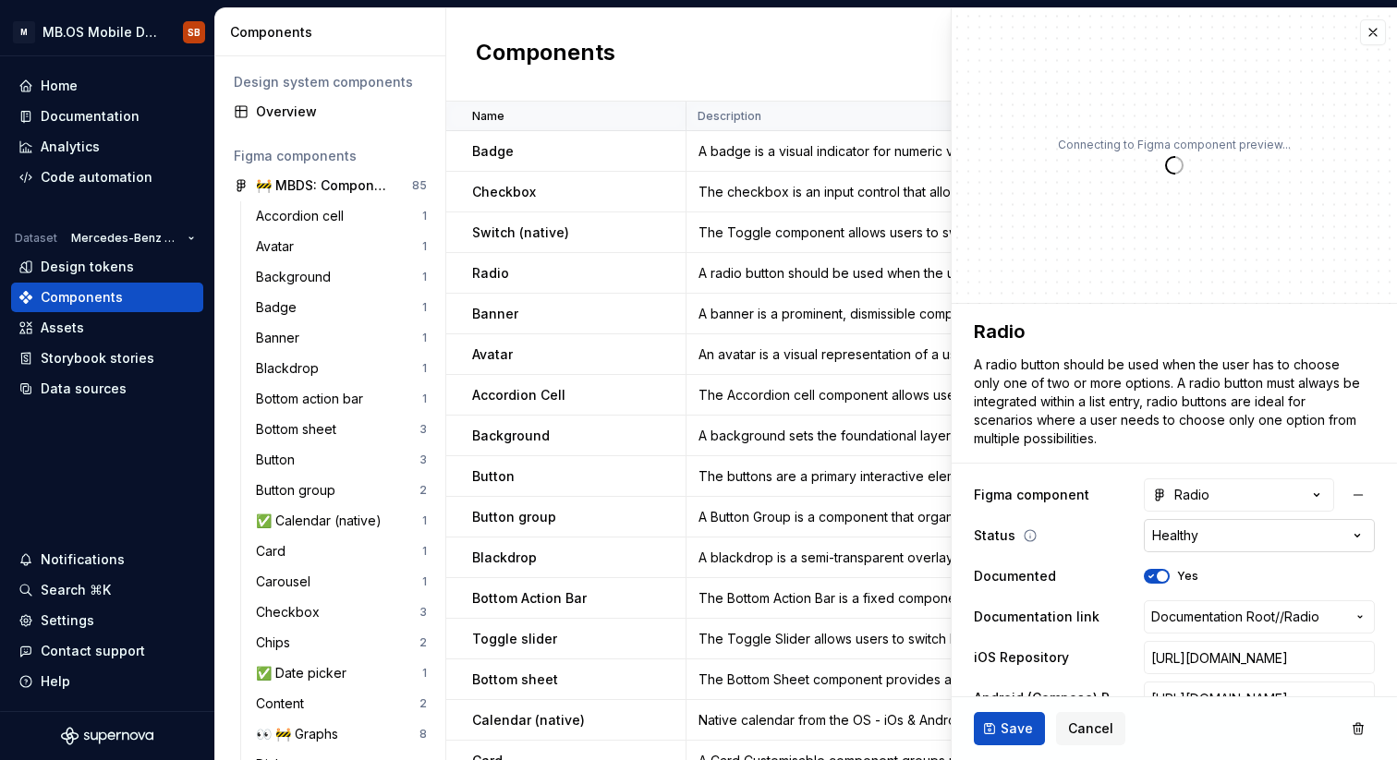
scroll to position [33, 0]
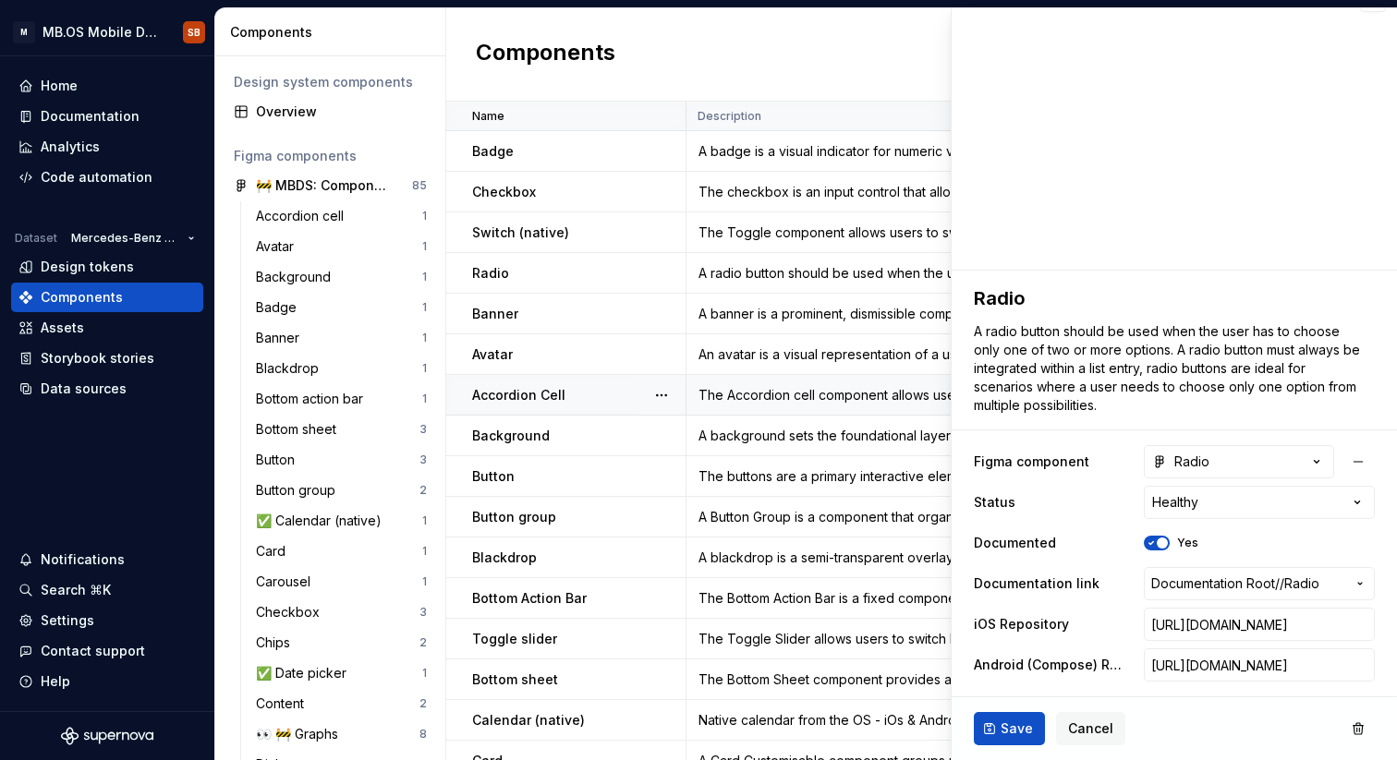
click at [777, 392] on div "The Accordion cell component allows users to toggle the visibility of content. …" at bounding box center [853, 395] width 333 height 18
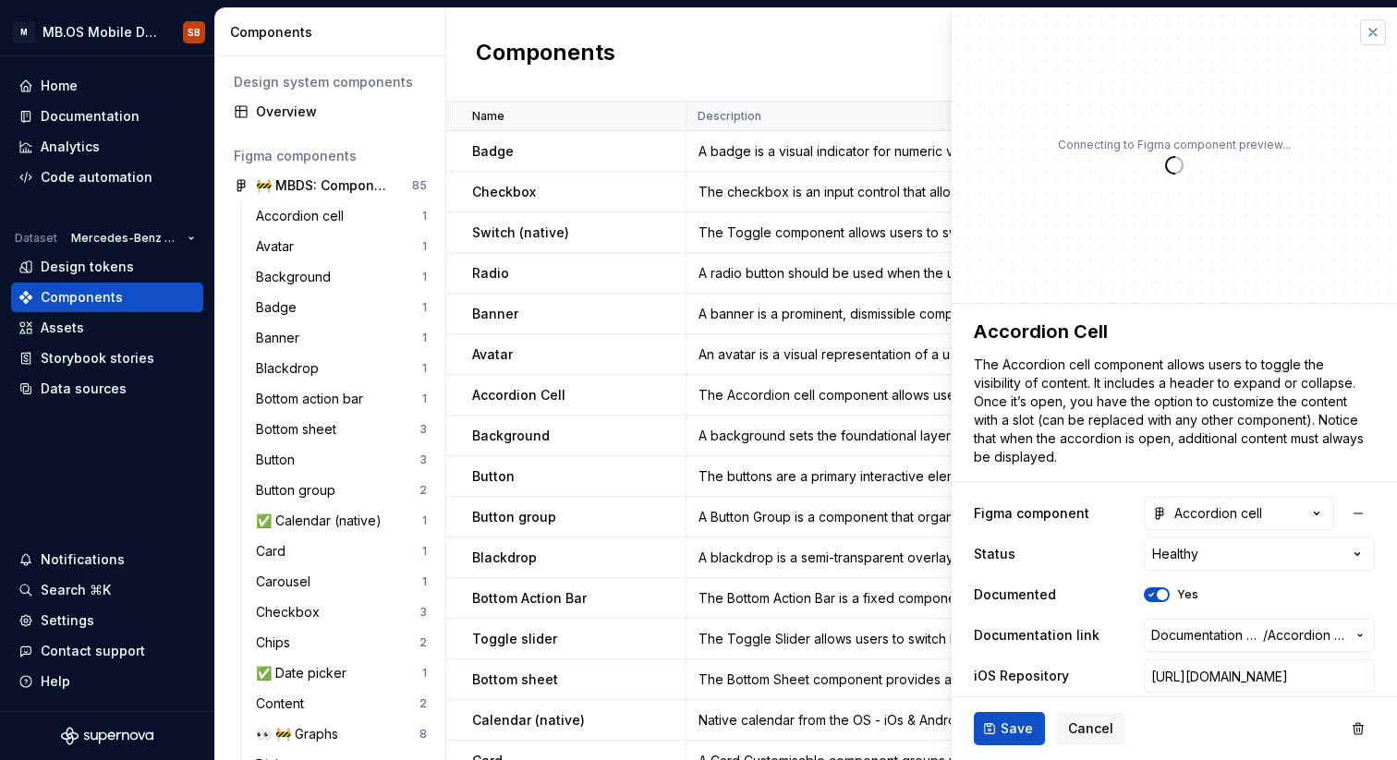
click at [1365, 26] on button "button" at bounding box center [1373, 32] width 26 height 26
type textarea "*"
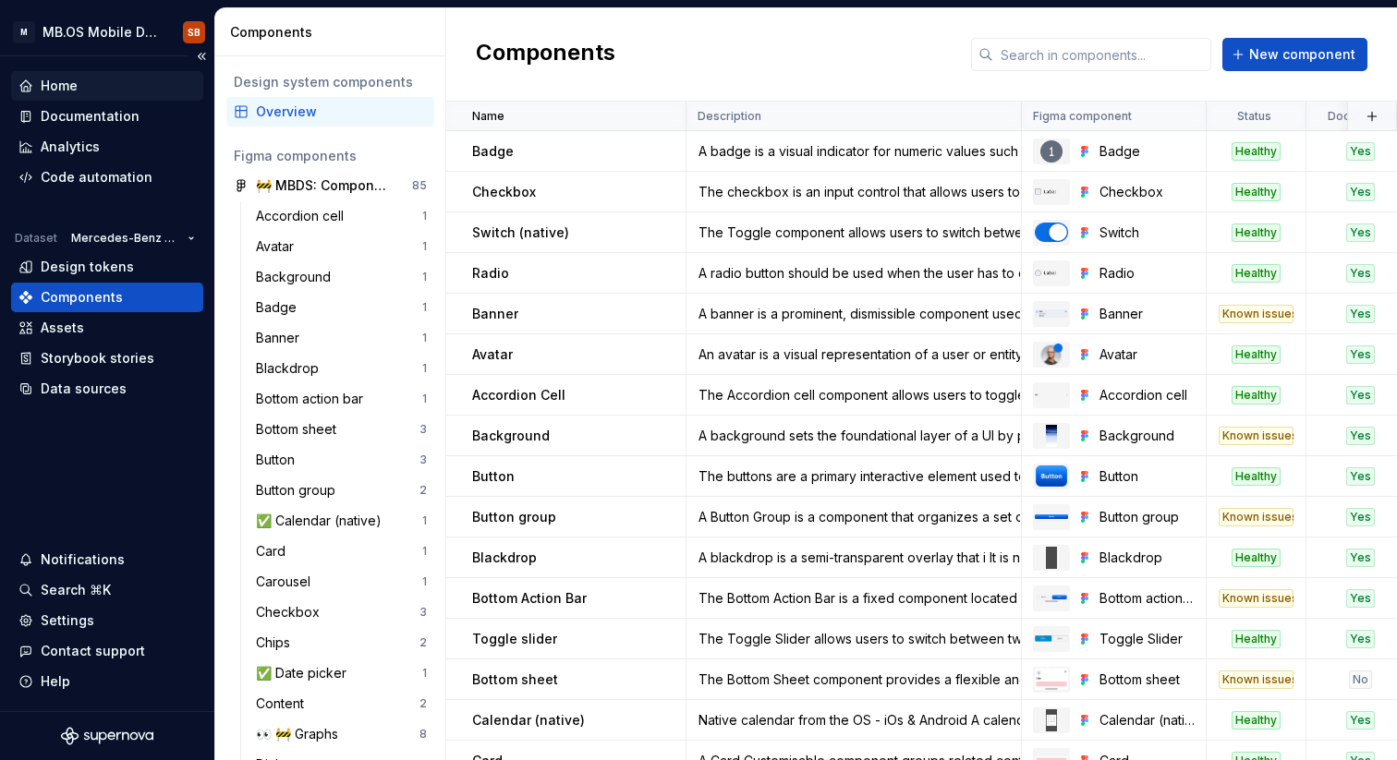
click at [65, 85] on div "Home" at bounding box center [59, 86] width 37 height 18
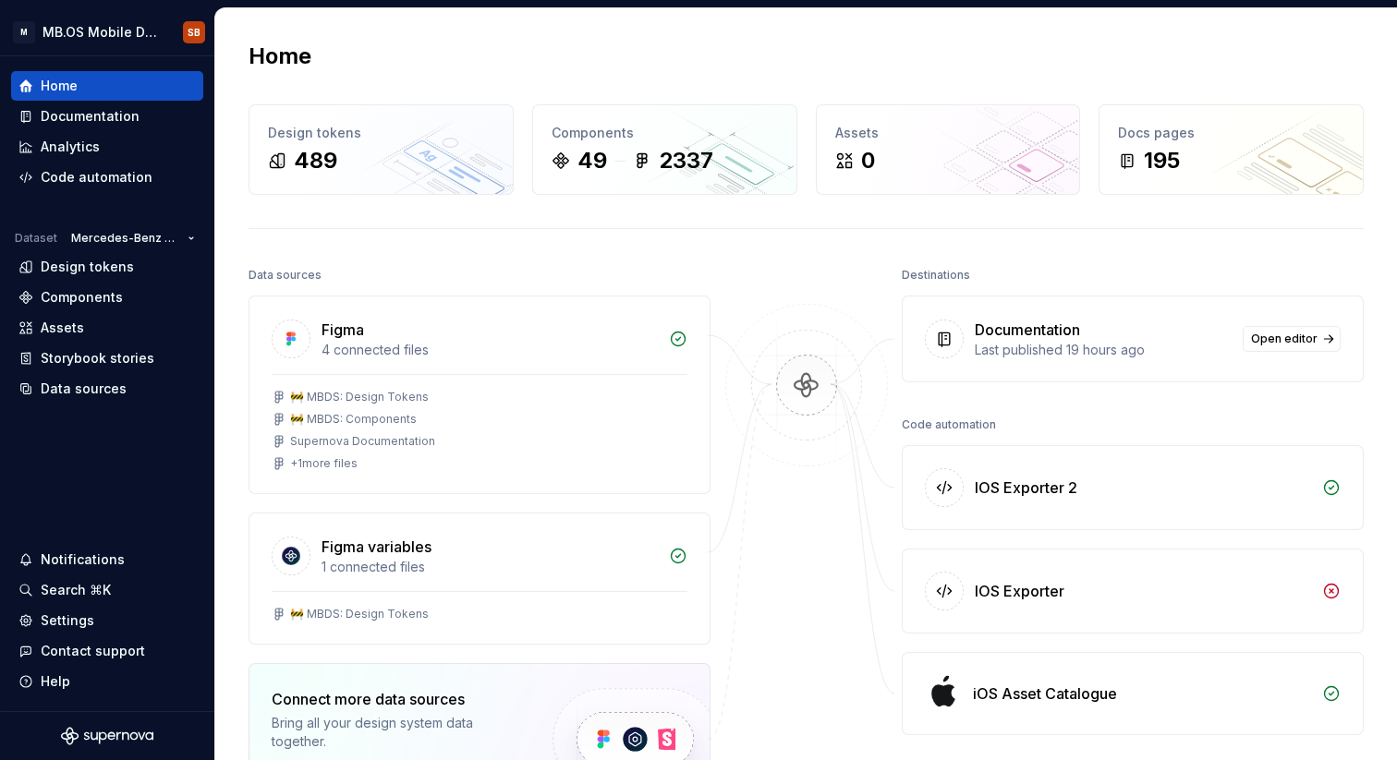
click at [1231, 53] on div "Home" at bounding box center [806, 57] width 1115 height 30
